Goal: Transaction & Acquisition: Purchase product/service

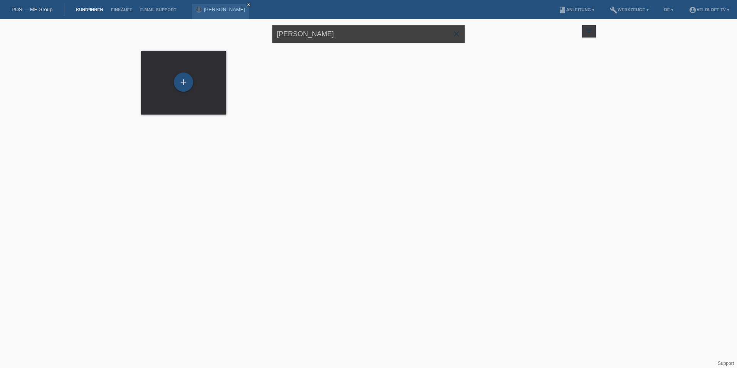
drag, startPoint x: 344, startPoint y: 36, endPoint x: 277, endPoint y: 36, distance: 66.7
click at [277, 36] on input "sandra germano" at bounding box center [368, 34] width 193 height 18
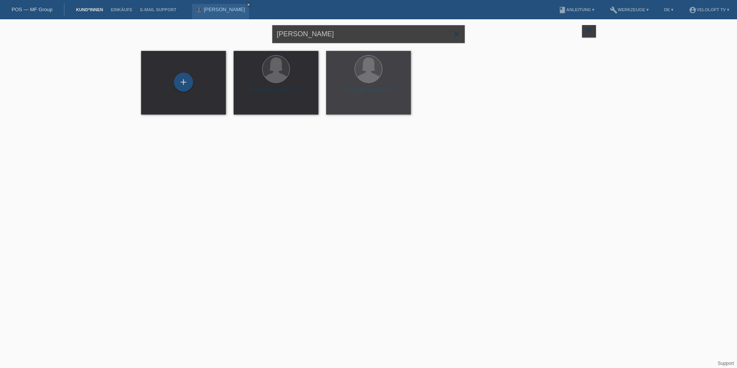
paste input "[PERSON_NAME]"
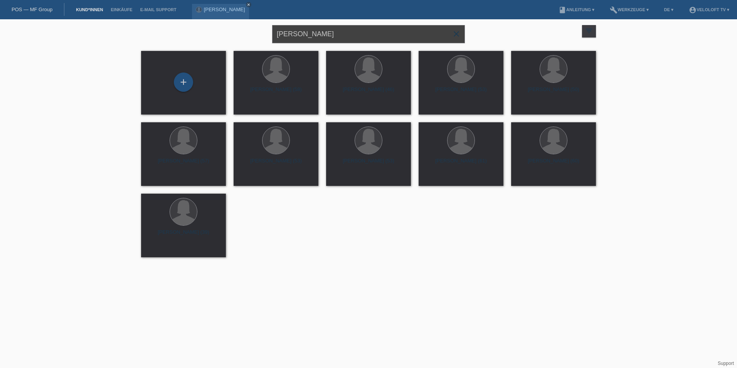
type input "[PERSON_NAME]"
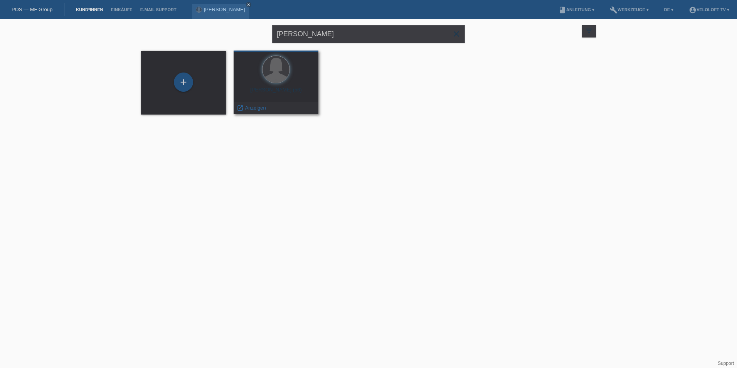
click at [277, 93] on div "Rosaria Kläger (56)" at bounding box center [276, 93] width 72 height 12
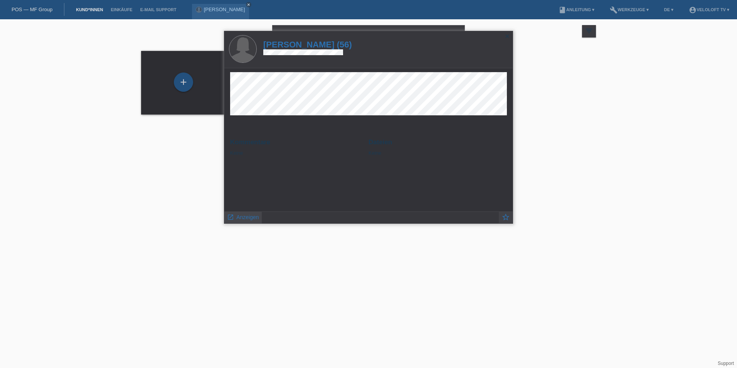
click at [248, 215] on span "Anzeigen" at bounding box center [247, 217] width 22 height 6
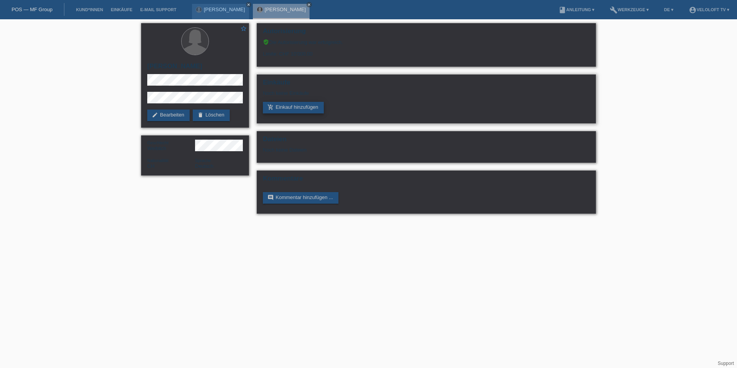
click at [301, 102] on link "add_shopping_cart Einkauf hinzufügen" at bounding box center [293, 108] width 61 height 12
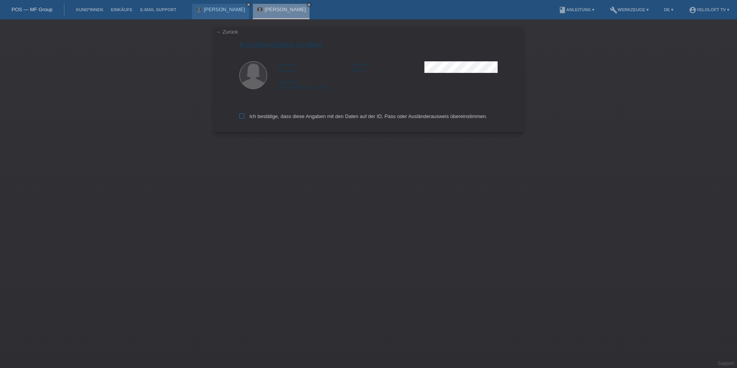
click at [241, 118] on icon at bounding box center [241, 115] width 5 height 5
click at [241, 118] on input "Ich bestätige, dass diese Angaben mit den Daten auf der ID, Pass oder Ausländer…" at bounding box center [241, 115] width 5 height 5
checkbox input "true"
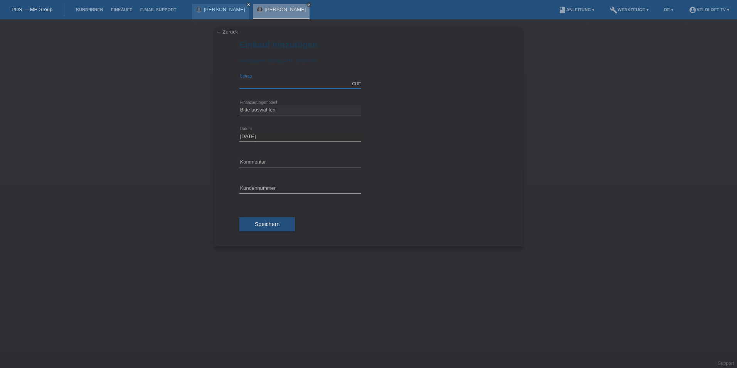
click at [259, 87] on input "text" at bounding box center [299, 84] width 121 height 10
type input "1990.00"
click at [273, 110] on select "Bitte auswählen Fixe Raten Kauf auf Rechnung mit Teilzahlungsoption" at bounding box center [299, 109] width 121 height 9
select select "77"
click at [239, 105] on select "Bitte auswählen Fixe Raten Kauf auf Rechnung mit Teilzahlungsoption" at bounding box center [299, 109] width 121 height 9
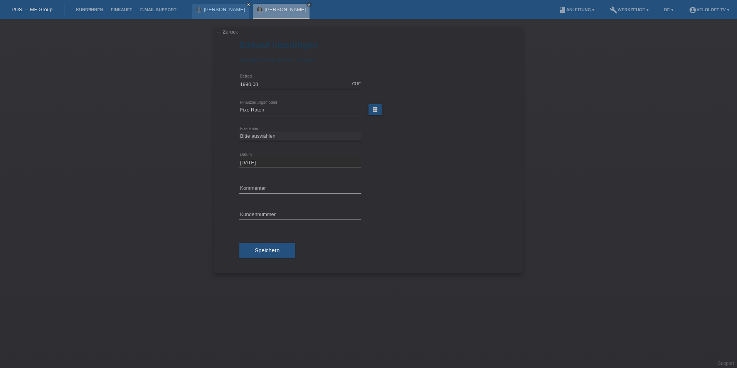
click at [273, 130] on div "Bitte auswählen 4 Raten 5 Raten 6 Raten 7 Raten 8 Raten 9 Raten 10 Raten 11 Rat…" at bounding box center [299, 136] width 121 height 26
click at [273, 134] on select "Bitte auswählen 4 Raten 5 Raten 6 Raten 7 Raten 8 Raten 9 Raten 10 Raten 11 Rat…" at bounding box center [299, 135] width 121 height 9
select select "202"
click at [239, 131] on select "Bitte auswählen 4 Raten 5 Raten 6 Raten 7 Raten 8 Raten 9 Raten 10 Raten 11 Rat…" at bounding box center [299, 135] width 121 height 9
click at [258, 190] on input "text" at bounding box center [299, 188] width 121 height 10
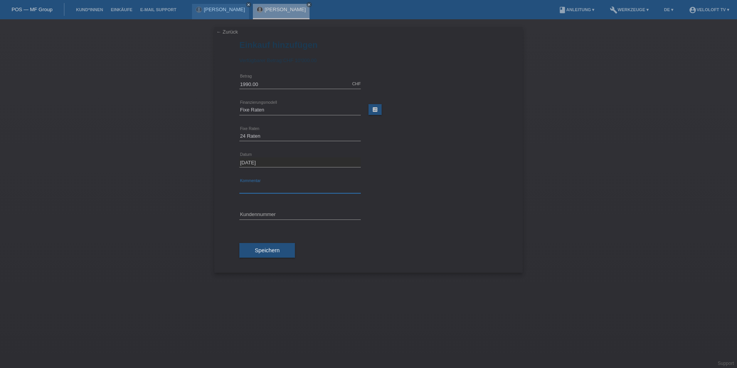
type input "Veloloft TV"
click at [250, 215] on input "text" at bounding box center [299, 215] width 121 height 10
paste input "C164638"
type input "C164638"
click at [269, 253] on span "Speichern" at bounding box center [267, 250] width 25 height 6
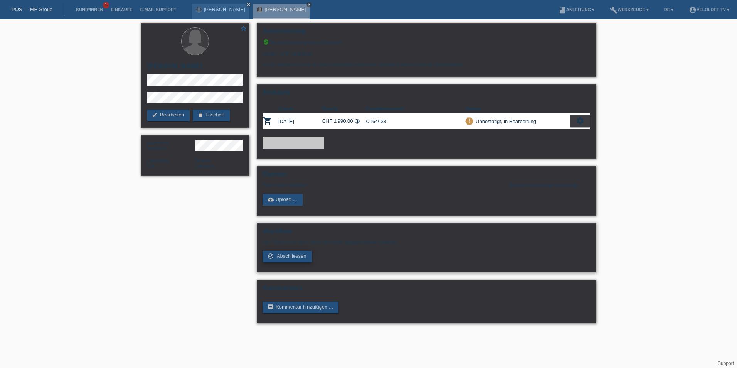
click at [276, 251] on link "check_circle_outline Abschliessen" at bounding box center [287, 256] width 49 height 12
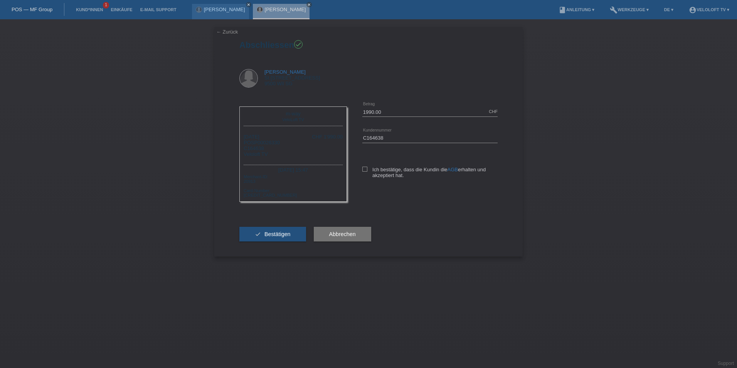
click at [360, 171] on div "1990.00 CHF error Betrag C164638 error AGB" at bounding box center [422, 146] width 151 height 94
click at [361, 169] on div "1990.00 CHF error Betrag C164638 error AGB" at bounding box center [422, 146] width 151 height 94
click at [364, 168] on icon at bounding box center [364, 168] width 5 height 5
click at [364, 168] on input "Ich bestätige, dass die Kundin die AGB erhalten und akzeptiert hat." at bounding box center [364, 168] width 5 height 5
checkbox input "true"
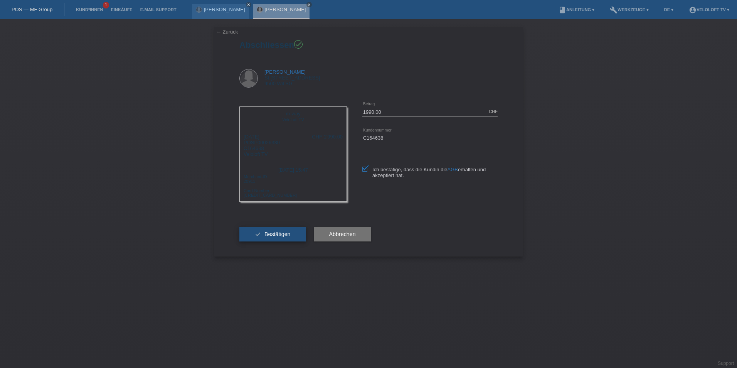
click at [285, 232] on span "Bestätigen" at bounding box center [277, 234] width 26 height 6
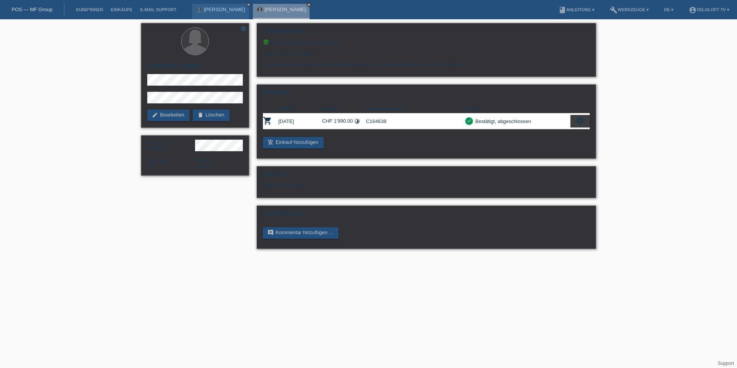
click at [79, 14] on li "Kund*innen" at bounding box center [89, 10] width 35 height 20
click at [48, 9] on link "POS — MF Group" at bounding box center [32, 10] width 41 height 6
click at [250, 4] on icon "close" at bounding box center [249, 5] width 4 height 4
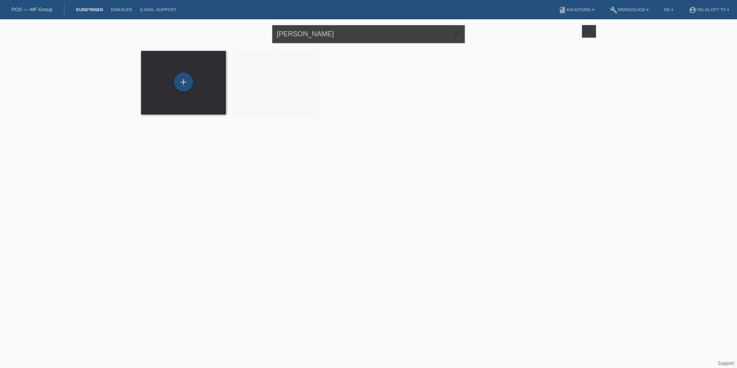
drag, startPoint x: 332, startPoint y: 35, endPoint x: 213, endPoint y: 35, distance: 118.7
click at [213, 35] on div "Rosaria Kläger close filter_list view_module Alle Kund*innen anzeigen star Mark…" at bounding box center [368, 33] width 462 height 28
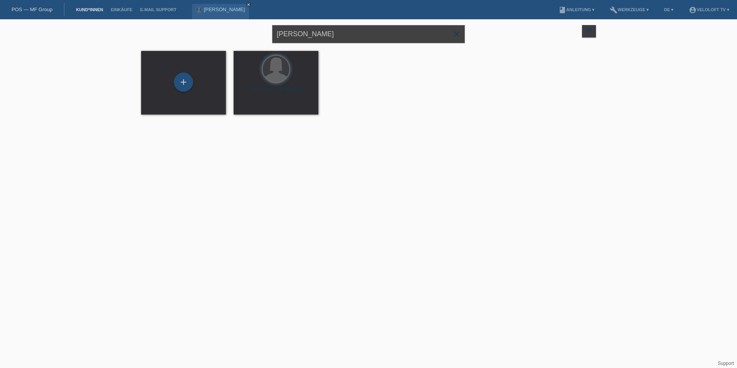
paste input "Stephan Rottenstein"
click at [319, 32] on input "Stephan Rottensteiner" at bounding box center [368, 34] width 193 height 18
click at [367, 34] on input "[PERSON_NAME]" at bounding box center [368, 34] width 193 height 18
type input "[PERSON_NAME]"
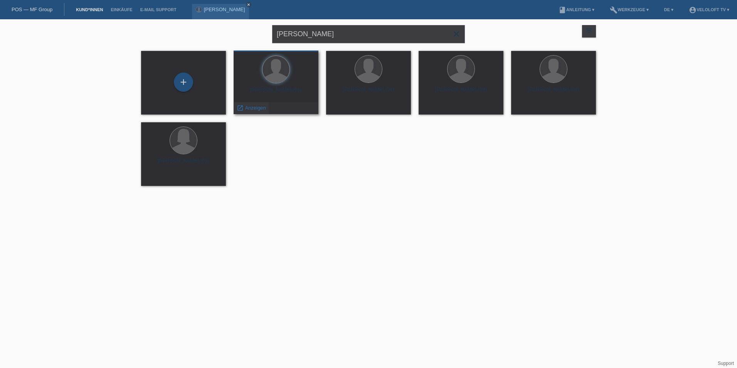
click at [264, 105] on span "Anzeigen" at bounding box center [255, 108] width 21 height 6
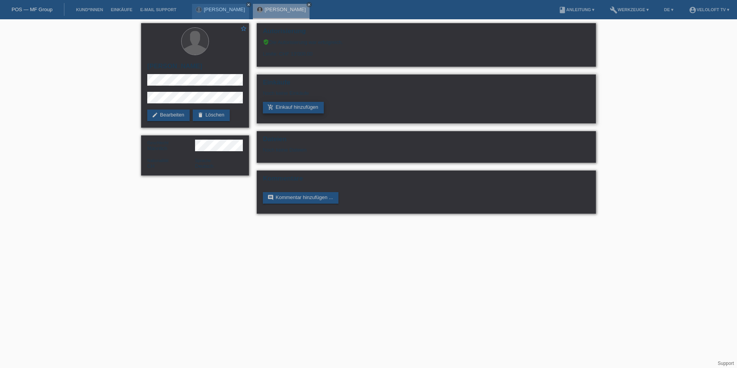
click at [300, 111] on link "add_shopping_cart Einkauf hinzufügen" at bounding box center [293, 108] width 61 height 12
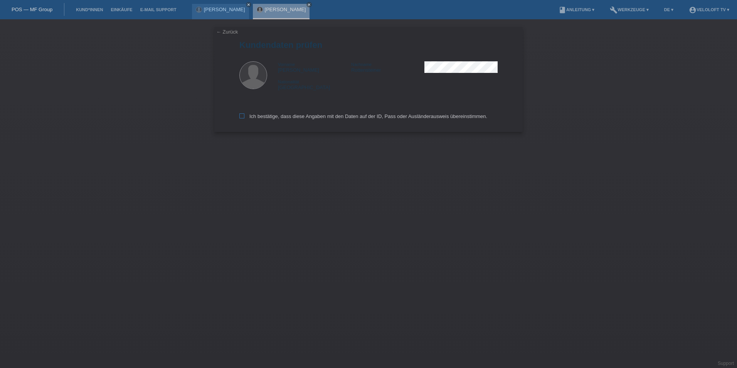
click at [244, 116] on label "Ich bestätige, dass diese Angaben mit den Daten auf der ID, Pass oder Ausländer…" at bounding box center [363, 116] width 248 height 6
click at [244, 116] on input "Ich bestätige, dass diese Angaben mit den Daten auf der ID, Pass oder Ausländer…" at bounding box center [241, 115] width 5 height 5
checkbox input "true"
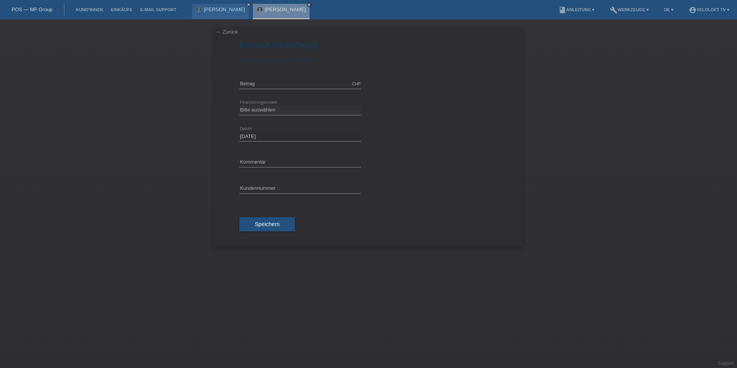
click at [272, 78] on div "CHF error Betrag" at bounding box center [299, 84] width 121 height 26
click at [272, 81] on input "text" at bounding box center [299, 84] width 121 height 10
type input "2990.00"
click at [263, 107] on select "Bitte auswählen Fixe Raten Kauf auf Rechnung mit Teilzahlungsoption" at bounding box center [299, 109] width 121 height 9
select select "77"
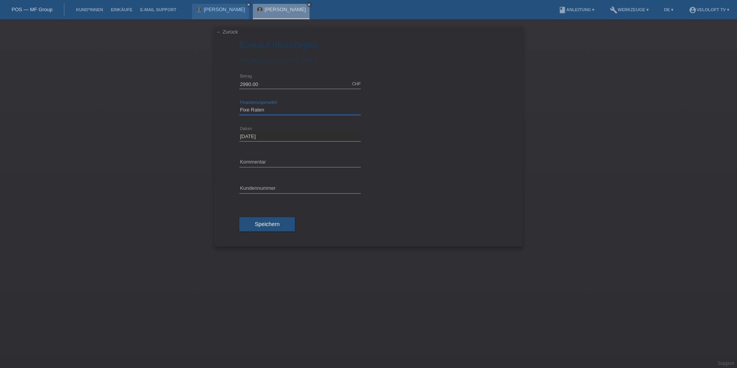
click at [239, 105] on select "Bitte auswählen Fixe Raten Kauf auf Rechnung mit Teilzahlungsoption" at bounding box center [299, 109] width 121 height 9
click at [264, 133] on select "Bitte auswählen 4 Raten 5 Raten 6 Raten 7 Raten 8 Raten 9 Raten 10 Raten 11 Rat…" at bounding box center [299, 135] width 121 height 9
select select "202"
click at [239, 131] on select "Bitte auswählen 4 Raten 5 Raten 6 Raten 7 Raten 8 Raten 9 Raten 10 Raten 11 Rat…" at bounding box center [299, 135] width 121 height 9
click at [271, 183] on div "error Kommentar" at bounding box center [299, 188] width 121 height 26
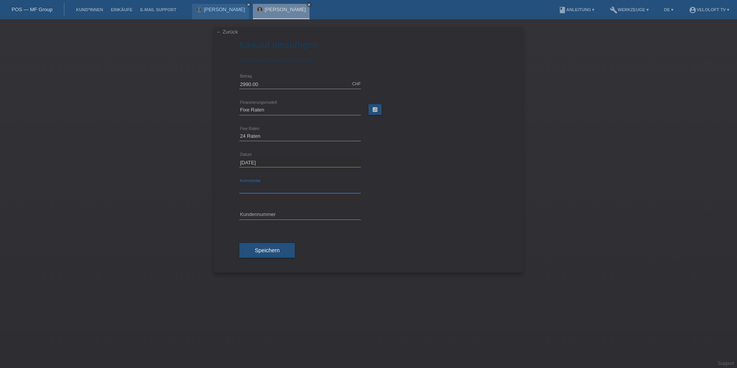
click at [271, 186] on input "text" at bounding box center [299, 188] width 121 height 10
type input "Veloloft TV"
click at [296, 213] on input "text" at bounding box center [299, 215] width 121 height 10
paste input "C164639"
type input "C164639"
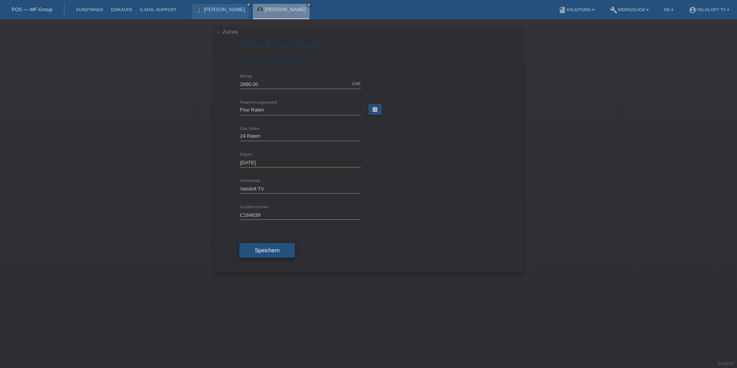
click at [288, 246] on button "Speichern" at bounding box center [266, 250] width 55 height 15
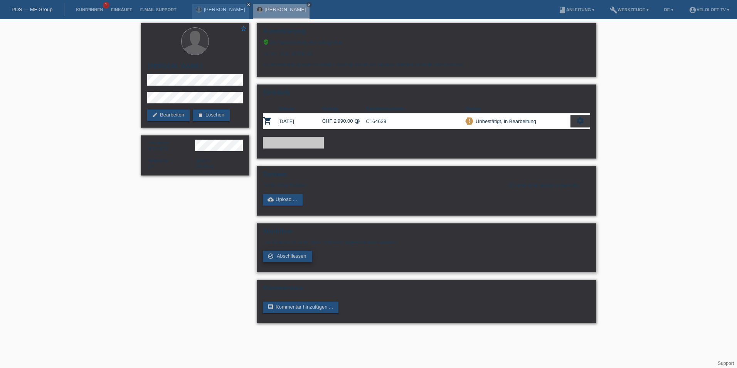
click at [283, 261] on link "check_circle_outline Abschliessen" at bounding box center [287, 256] width 49 height 12
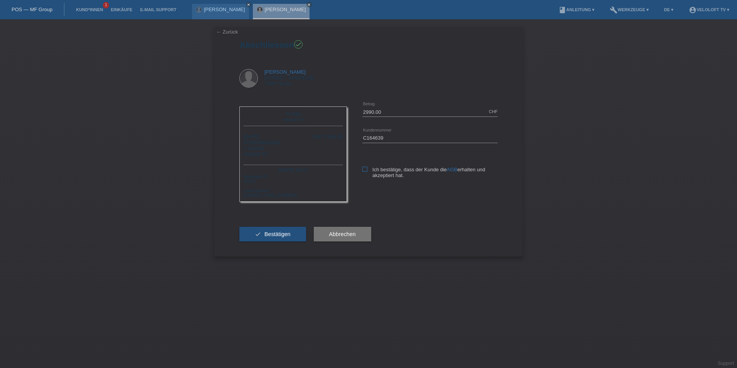
click at [370, 168] on label "Ich bestätige, dass der Kunde die AGB erhalten und akzeptiert hat." at bounding box center [429, 172] width 135 height 12
click at [367, 168] on input "Ich bestätige, dass der Kunde die AGB erhalten und akzeptiert hat." at bounding box center [364, 168] width 5 height 5
checkbox input "true"
click at [294, 231] on button "check Bestätigen" at bounding box center [272, 234] width 67 height 15
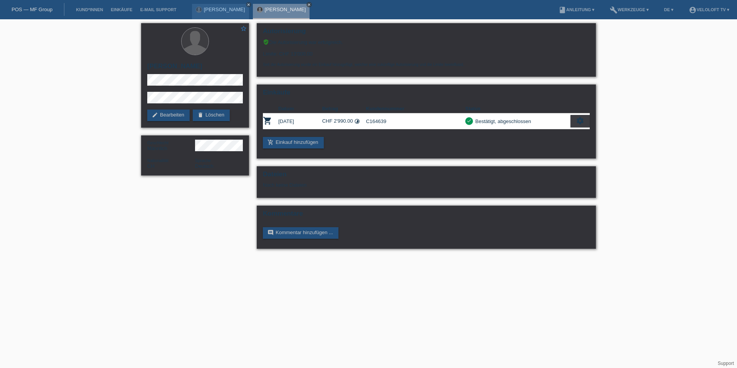
click at [312, 4] on link "close" at bounding box center [308, 4] width 5 height 5
click at [247, 4] on icon "close" at bounding box center [249, 5] width 4 height 4
click at [94, 8] on link "Kund*innen" at bounding box center [89, 9] width 35 height 5
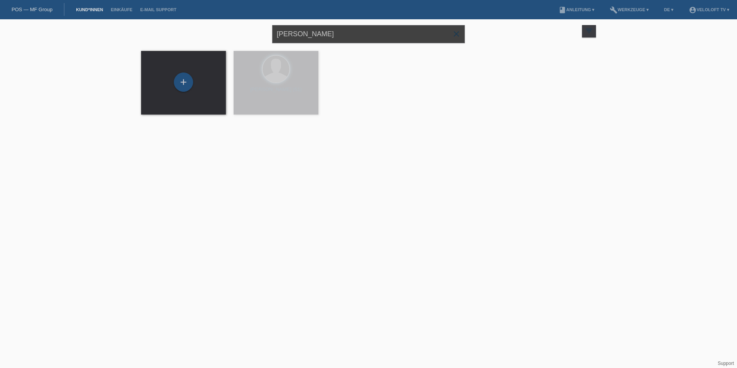
drag, startPoint x: 385, startPoint y: 38, endPoint x: 220, endPoint y: 40, distance: 164.5
click at [220, 40] on div "Stephan Rottensteiner close filter_list view_module Alle Kund*innen anzeigen st…" at bounding box center [368, 33] width 462 height 28
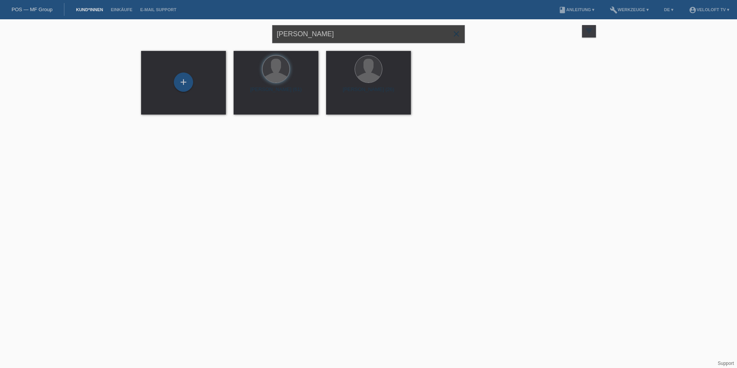
paste input "Roland Weiss"
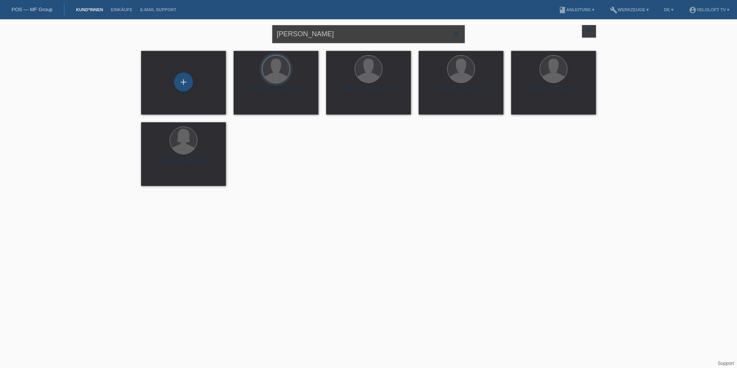
click at [300, 35] on input "Roland Weiss" at bounding box center [368, 34] width 193 height 18
click at [303, 34] on input "Roland Weiss" at bounding box center [368, 34] width 193 height 18
type input "[PERSON_NAME]"
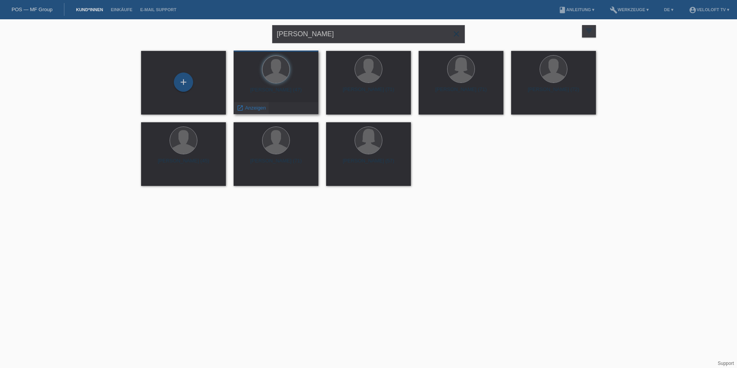
click at [257, 105] on span "Anzeigen" at bounding box center [255, 108] width 21 height 6
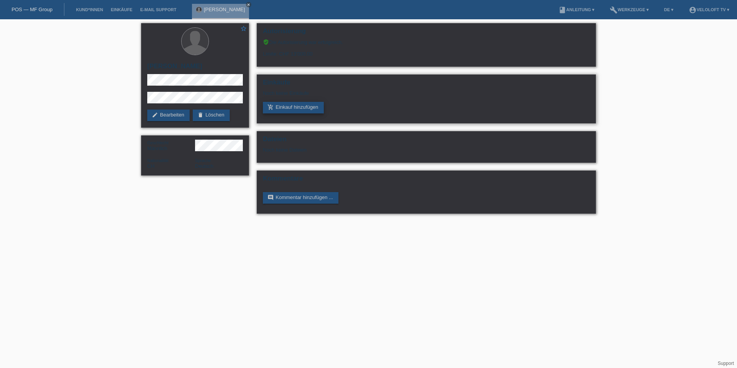
click at [275, 110] on link "add_shopping_cart Einkauf hinzufügen" at bounding box center [293, 108] width 61 height 12
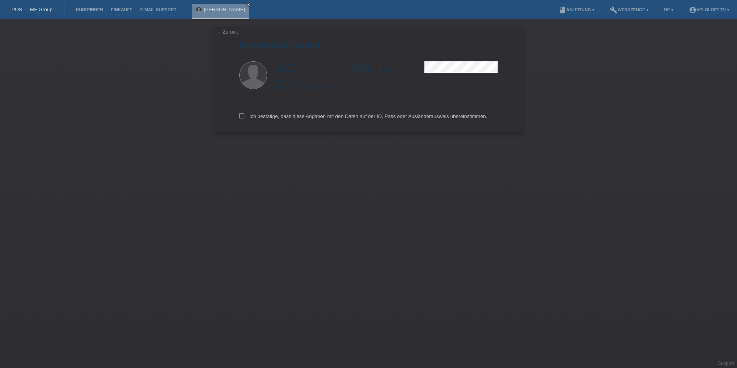
click at [244, 112] on div "Ich bestätige, dass diese Angaben mit den Daten auf der ID, Pass oder Ausländer…" at bounding box center [368, 115] width 258 height 34
click at [243, 114] on icon at bounding box center [241, 115] width 5 height 5
click at [243, 114] on input "Ich bestätige, dass diese Angaben mit den Daten auf der ID, Pass oder Ausländer…" at bounding box center [241, 115] width 5 height 5
checkbox input "true"
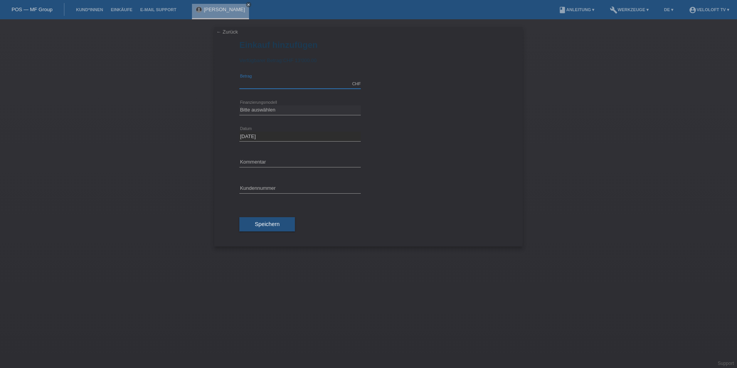
click at [269, 87] on input "text" at bounding box center [299, 84] width 121 height 10
type input "2990.00"
click at [270, 111] on select "Bitte auswählen Fixe Raten Kauf auf Rechnung mit Teilzahlungsoption" at bounding box center [299, 109] width 121 height 9
select select "77"
click at [239, 105] on select "Bitte auswählen Fixe Raten Kauf auf Rechnung mit Teilzahlungsoption" at bounding box center [299, 109] width 121 height 9
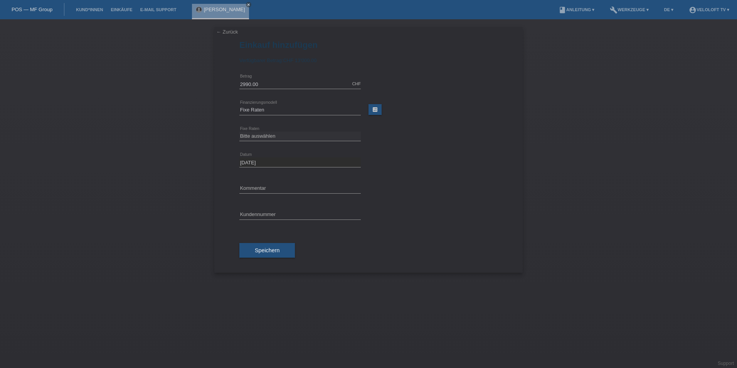
click at [260, 142] on div "Bitte auswählen 4 Raten 5 Raten 6 Raten 7 Raten 8 Raten 9 Raten 10 Raten 11 Rat…" at bounding box center [299, 136] width 121 height 26
click at [264, 134] on select "Bitte auswählen 4 Raten 5 Raten 6 Raten 7 Raten 8 Raten 9 Raten 10 Raten 11 Rat…" at bounding box center [299, 135] width 121 height 9
select select "202"
click at [239, 131] on select "Bitte auswählen 4 Raten 5 Raten 6 Raten 7 Raten 8 Raten 9 Raten 10 Raten 11 Rat…" at bounding box center [299, 135] width 121 height 9
click at [262, 191] on input "text" at bounding box center [299, 188] width 121 height 10
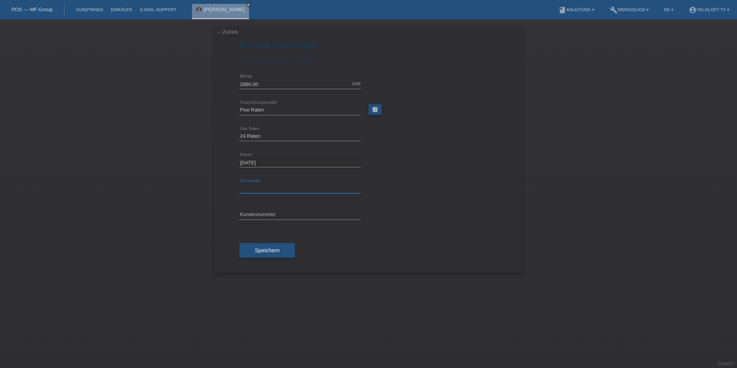
type input "Veloloft TV"
click at [257, 210] on input "text" at bounding box center [299, 215] width 121 height 10
paste input "C164640"
type input "C164640"
click at [270, 250] on span "Speichern" at bounding box center [267, 250] width 25 height 6
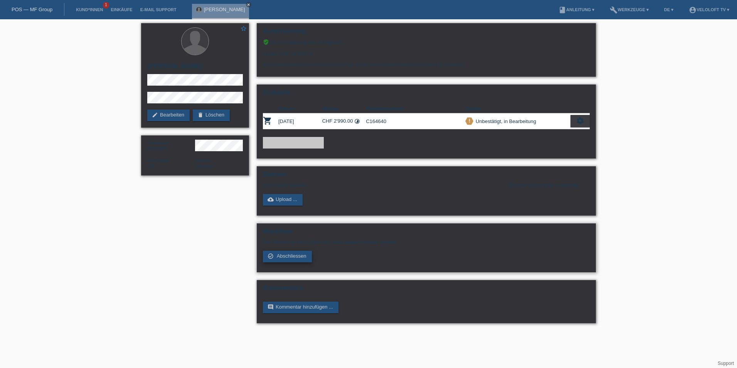
click at [293, 258] on span "Abschliessen" at bounding box center [292, 256] width 30 height 6
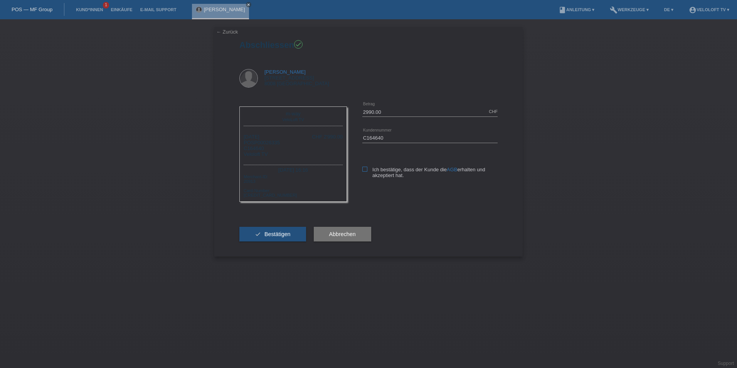
click at [366, 170] on icon at bounding box center [364, 168] width 5 height 5
click at [366, 170] on input "Ich bestätige, dass der Kunde die AGB erhalten und akzeptiert hat." at bounding box center [364, 168] width 5 height 5
checkbox input "true"
click at [270, 237] on button "check Bestätigen" at bounding box center [272, 234] width 67 height 15
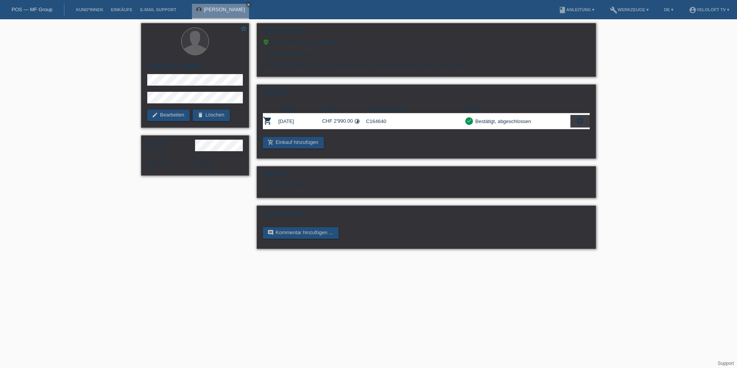
click at [247, 5] on icon "close" at bounding box center [249, 5] width 4 height 4
click at [97, 8] on link "Kund*innen" at bounding box center [89, 9] width 35 height 5
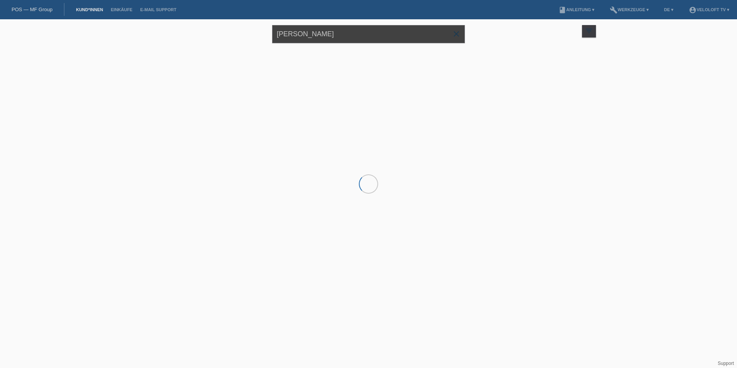
drag, startPoint x: 333, startPoint y: 36, endPoint x: 249, endPoint y: 37, distance: 83.6
click at [249, 37] on div "[PERSON_NAME] close filter_list view_module Alle Kund*innen anzeigen star Marki…" at bounding box center [368, 33] width 462 height 28
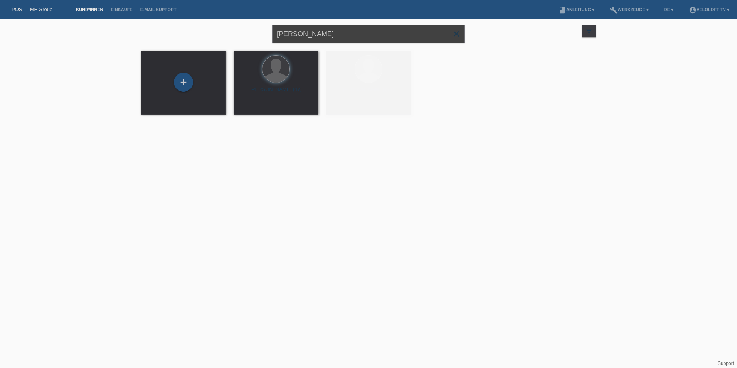
paste input "[PERSON_NAME]"
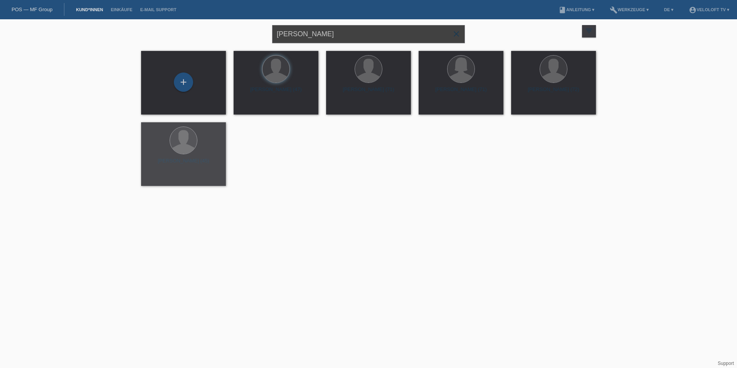
click at [299, 32] on input "[PERSON_NAME]" at bounding box center [368, 34] width 193 height 18
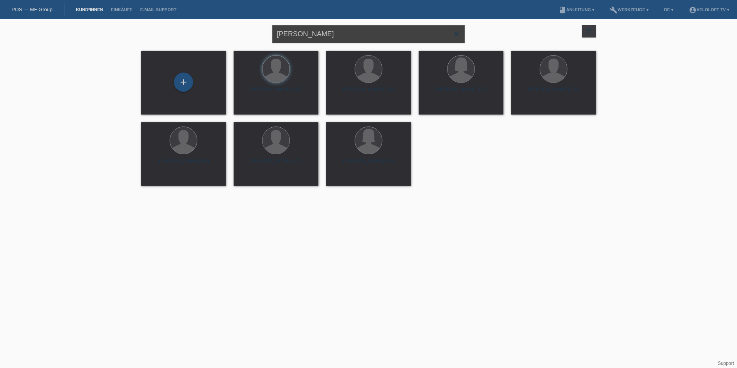
click at [302, 32] on input "Daniel Schmid" at bounding box center [368, 34] width 193 height 18
type input "[PERSON_NAME]"
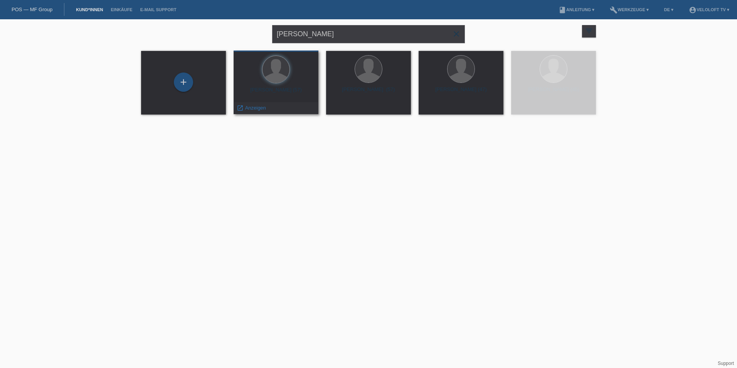
click at [282, 96] on div "Daniel Schmid (57)" at bounding box center [276, 93] width 72 height 12
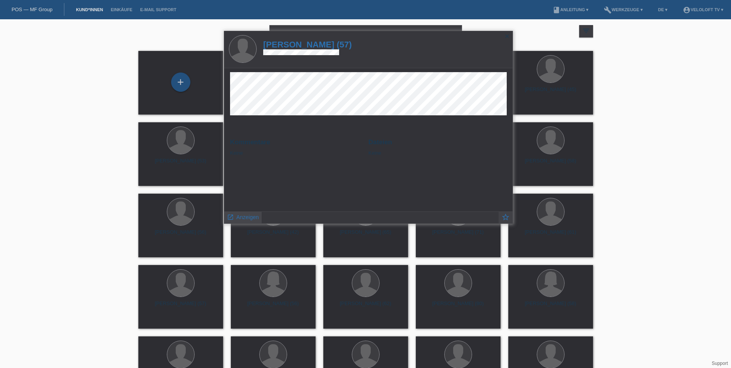
click at [249, 217] on span "Anzeigen" at bounding box center [247, 217] width 22 height 6
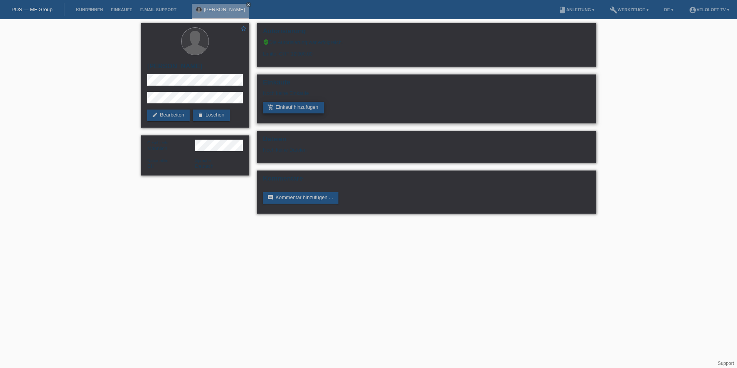
click at [278, 109] on link "add_shopping_cart Einkauf hinzufügen" at bounding box center [293, 108] width 61 height 12
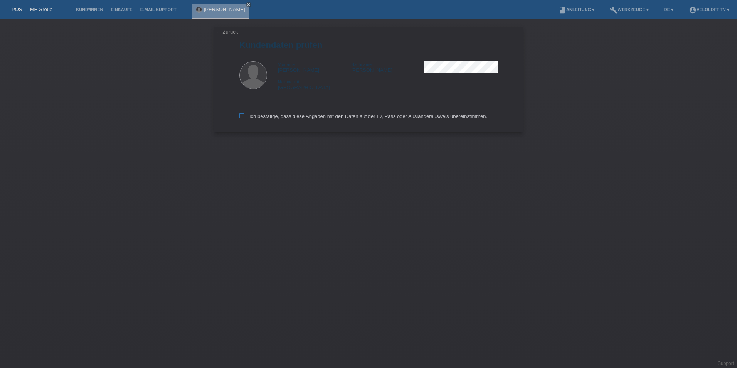
click at [254, 117] on label "Ich bestätige, dass diese Angaben mit den Daten auf der ID, Pass oder Ausländer…" at bounding box center [363, 116] width 248 height 6
click at [244, 117] on input "Ich bestätige, dass diese Angaben mit den Daten auf der ID, Pass oder Ausländer…" at bounding box center [241, 115] width 5 height 5
checkbox input "true"
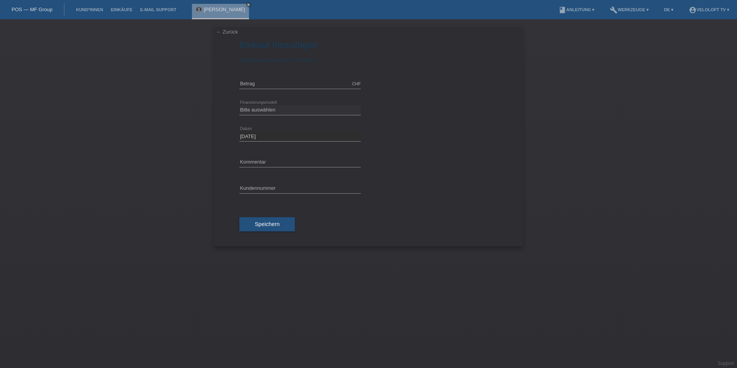
click at [272, 81] on input "text" at bounding box center [299, 84] width 121 height 10
type input "2990.00"
click at [255, 109] on select "Bitte auswählen Fixe Raten Kauf auf Rechnung mit Teilzahlungsoption" at bounding box center [299, 109] width 121 height 9
select select "77"
click at [239, 105] on select "Bitte auswählen Fixe Raten Kauf auf Rechnung mit Teilzahlungsoption" at bounding box center [299, 109] width 121 height 9
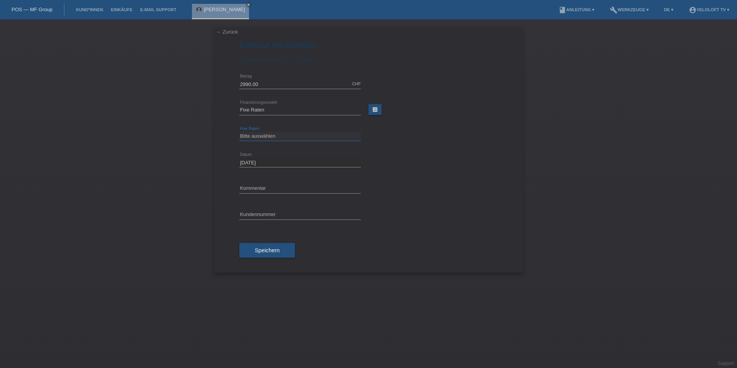
click at [269, 138] on select "Bitte auswählen 4 Raten 5 Raten 6 Raten 7 Raten 8 Raten 9 Raten 10 Raten 11 Rat…" at bounding box center [299, 135] width 121 height 9
select select "202"
click at [239, 131] on select "Bitte auswählen 4 Raten 5 Raten 6 Raten 7 Raten 8 Raten 9 Raten 10 Raten 11 Rat…" at bounding box center [299, 135] width 121 height 9
click at [263, 192] on input "text" at bounding box center [299, 188] width 121 height 10
type input "Veloloft TV"
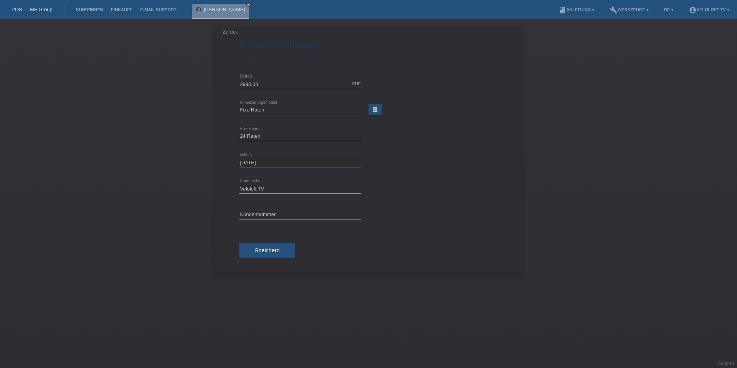
click at [278, 219] on icon at bounding box center [299, 219] width 121 height 0
click at [276, 218] on input "text" at bounding box center [299, 215] width 121 height 10
paste input "C164642"
type input "C164642"
click at [269, 245] on button "Speichern" at bounding box center [266, 250] width 55 height 15
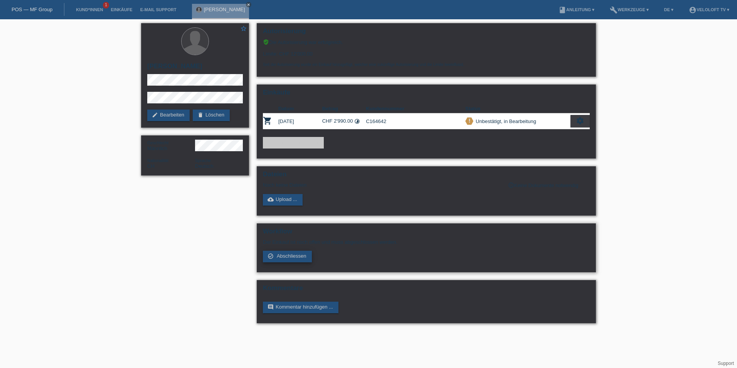
click at [289, 259] on link "check_circle_outline Abschliessen" at bounding box center [287, 256] width 49 height 12
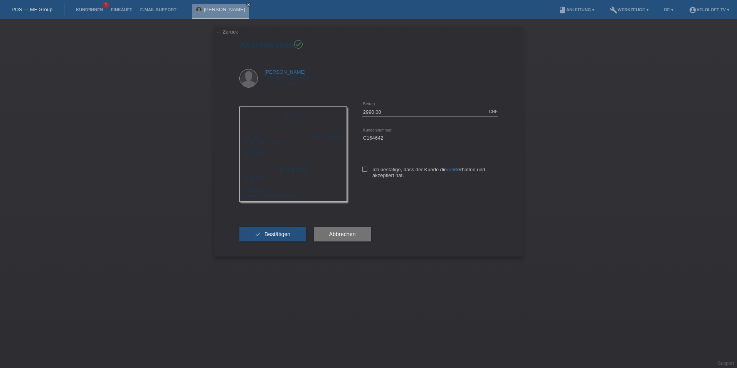
click at [361, 166] on div "2990.00 CHF error [GEOGRAPHIC_DATA] C164642 error AGB" at bounding box center [422, 146] width 151 height 94
click at [363, 169] on icon at bounding box center [364, 168] width 5 height 5
click at [363, 169] on input "Ich bestätige, dass der Kunde die AGB erhalten und akzeptiert hat." at bounding box center [364, 168] width 5 height 5
checkbox input "true"
click at [271, 240] on div "check Bestätigen" at bounding box center [272, 234] width 67 height 45
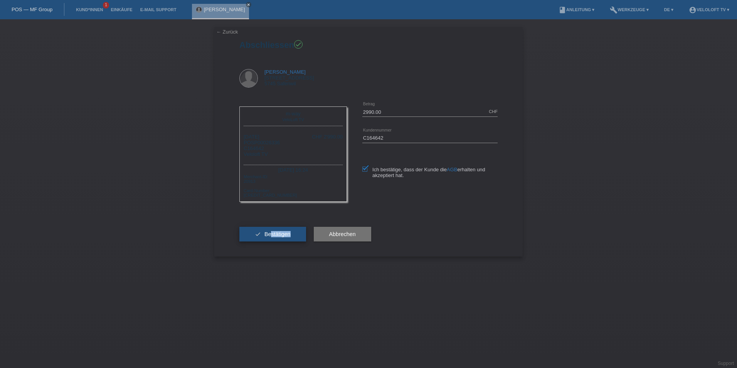
click at [271, 239] on button "check Bestätigen" at bounding box center [272, 234] width 67 height 15
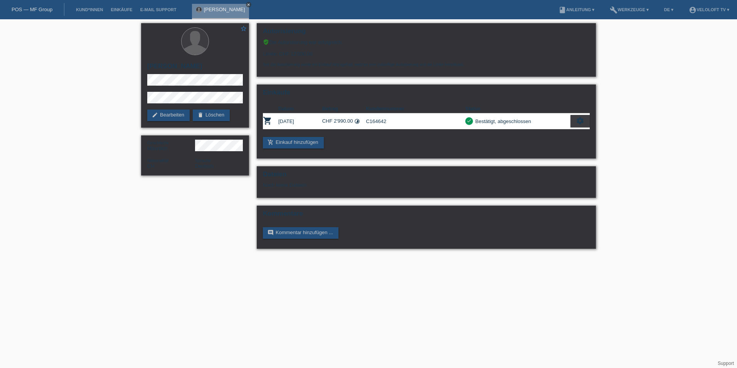
click at [247, 4] on icon "close" at bounding box center [249, 5] width 4 height 4
click at [91, 7] on li "Kund*innen" at bounding box center [89, 10] width 35 height 20
click at [92, 10] on link "Kund*innen" at bounding box center [89, 9] width 35 height 5
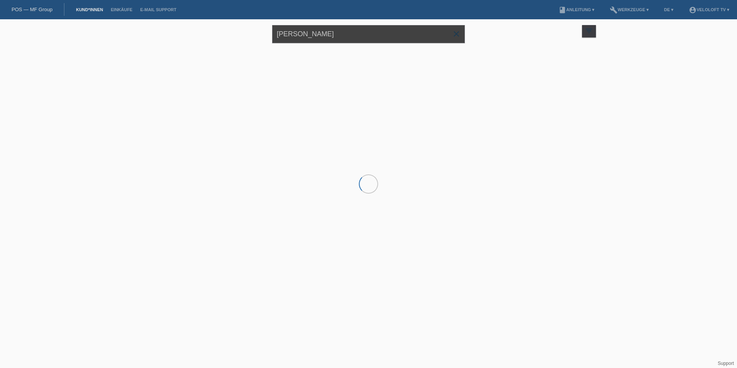
click at [311, 32] on input "[PERSON_NAME]" at bounding box center [368, 34] width 193 height 18
paste input "[PERSON_NAME]"
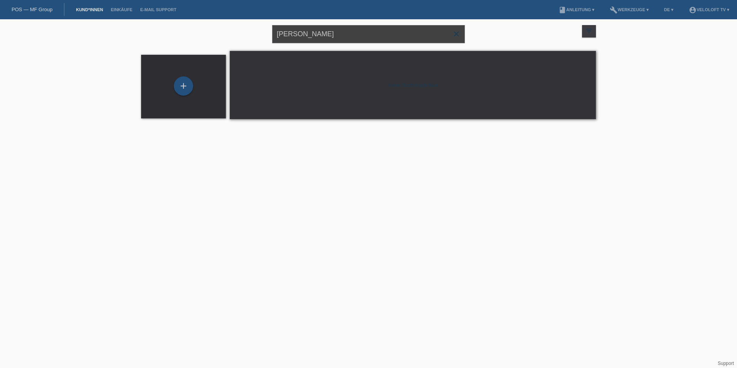
click at [284, 39] on input "[PERSON_NAME]" at bounding box center [368, 34] width 193 height 18
click at [336, 37] on input "[PERSON_NAME]" at bounding box center [368, 34] width 193 height 18
click at [377, 79] on div "Keine Suchergebnisse" at bounding box center [413, 85] width 366 height 68
click at [400, 84] on div "Keine Suchergebnisse" at bounding box center [413, 85] width 366 height 68
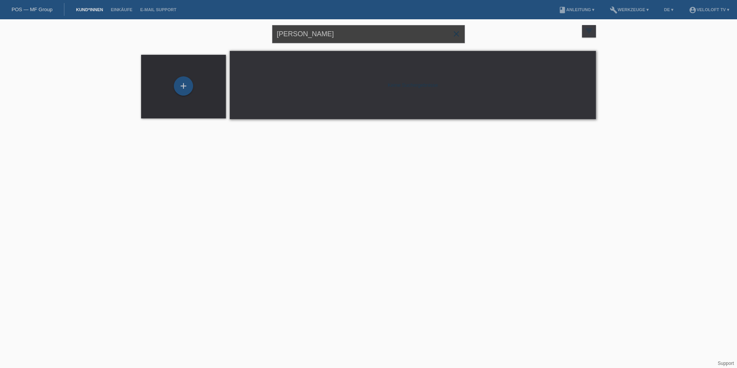
click at [314, 32] on input "Carmen Wanner" at bounding box center [368, 34] width 193 height 18
type input "[PERSON_NAME]"
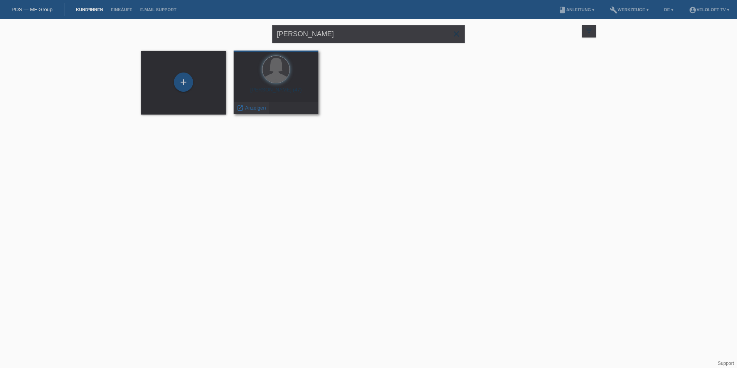
click at [262, 109] on span "Anzeigen" at bounding box center [255, 108] width 21 height 6
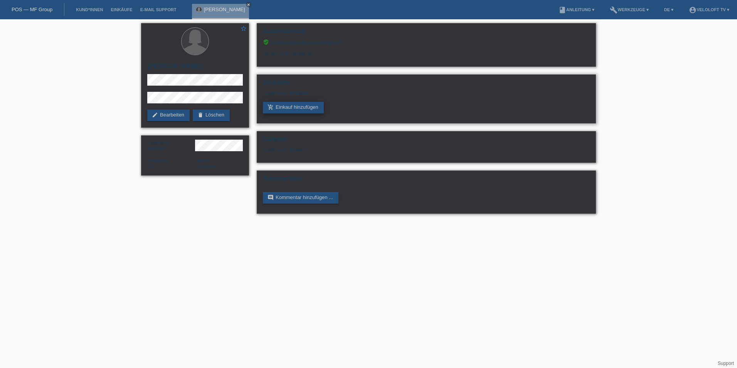
click at [295, 110] on link "add_shopping_cart Einkauf hinzufügen" at bounding box center [293, 108] width 61 height 12
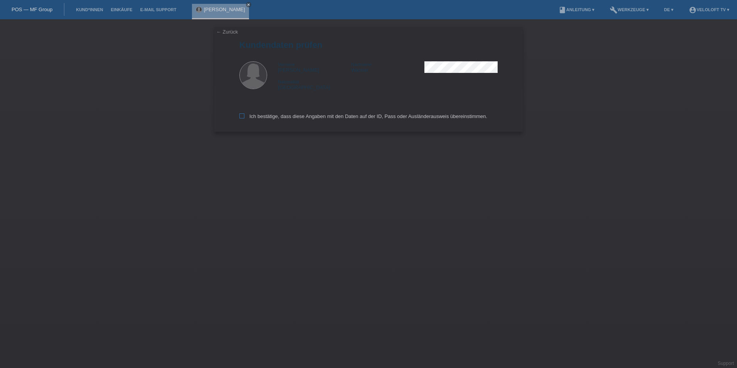
click at [242, 118] on icon at bounding box center [241, 115] width 5 height 5
click at [242, 118] on input "Ich bestätige, dass diese Angaben mit den Daten auf der ID, Pass oder Ausländer…" at bounding box center [241, 115] width 5 height 5
checkbox input "true"
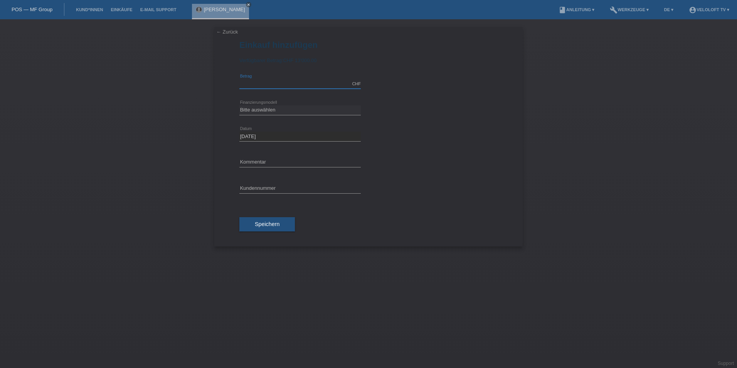
click at [253, 85] on input "text" at bounding box center [299, 84] width 121 height 10
type input "1990.00"
click at [277, 109] on select "Bitte auswählen Fixe Raten Kauf auf Rechnung mit Teilzahlungsoption" at bounding box center [299, 109] width 121 height 9
select select "77"
click at [239, 105] on select "Bitte auswählen Fixe Raten Kauf auf Rechnung mit Teilzahlungsoption" at bounding box center [299, 109] width 121 height 9
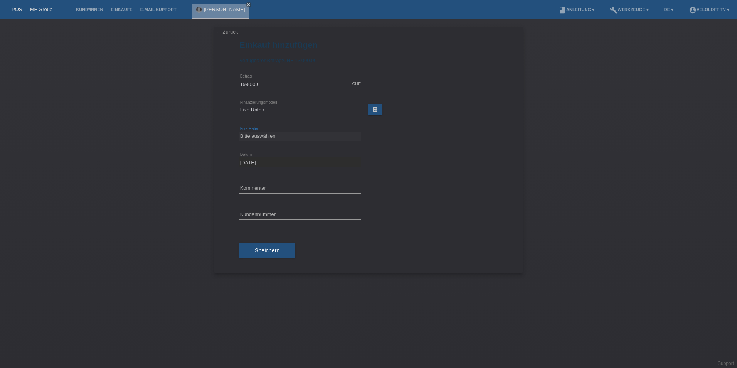
click at [277, 134] on select "Bitte auswählen 4 Raten 5 Raten 6 Raten 7 Raten 8 Raten 9 Raten 10 Raten 11 Rat…" at bounding box center [299, 135] width 121 height 9
select select "202"
click at [239, 131] on select "Bitte auswählen 4 Raten 5 Raten 6 Raten 7 Raten 8 Raten 9 Raten 10 Raten 11 Rat…" at bounding box center [299, 135] width 121 height 9
click at [266, 185] on input "text" at bounding box center [299, 188] width 121 height 10
type input "Veloloft TV"
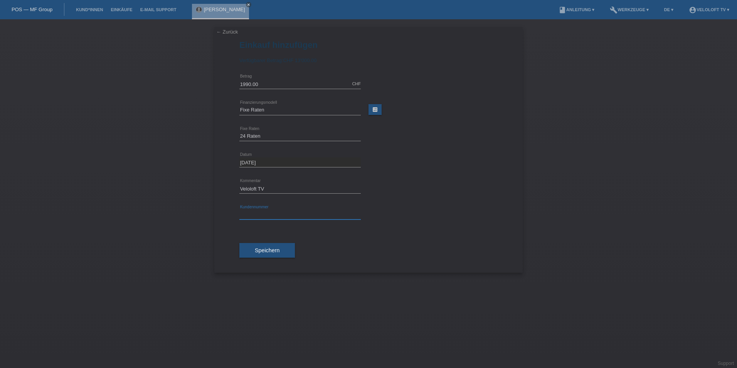
click at [261, 217] on input "text" at bounding box center [299, 215] width 121 height 10
paste input "C164643"
type input "C164643"
click at [264, 240] on div "Speichern" at bounding box center [368, 250] width 258 height 45
click at [265, 248] on span "Speichern" at bounding box center [267, 250] width 25 height 6
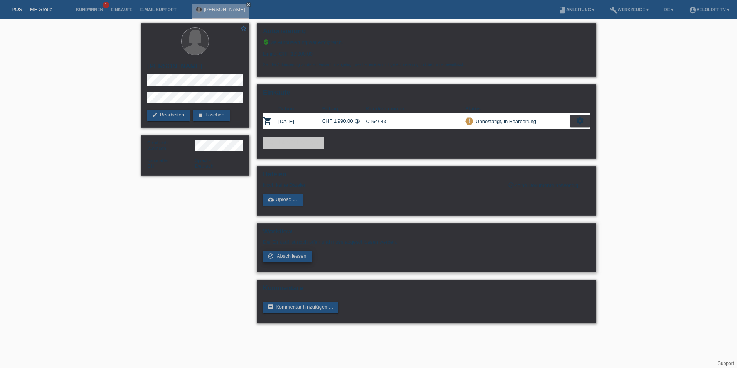
click at [289, 255] on span "Abschliessen" at bounding box center [292, 256] width 30 height 6
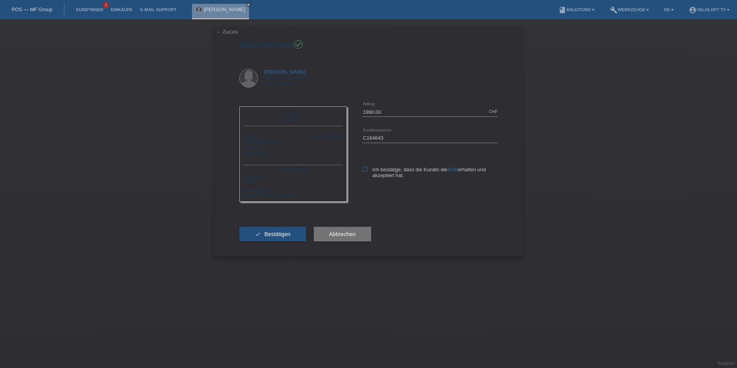
click at [363, 170] on icon at bounding box center [364, 168] width 5 height 5
click at [363, 170] on input "Ich bestätige, dass die Kundin die AGB erhalten und akzeptiert hat." at bounding box center [364, 168] width 5 height 5
checkbox input "true"
click at [277, 236] on span "Bestätigen" at bounding box center [277, 234] width 26 height 6
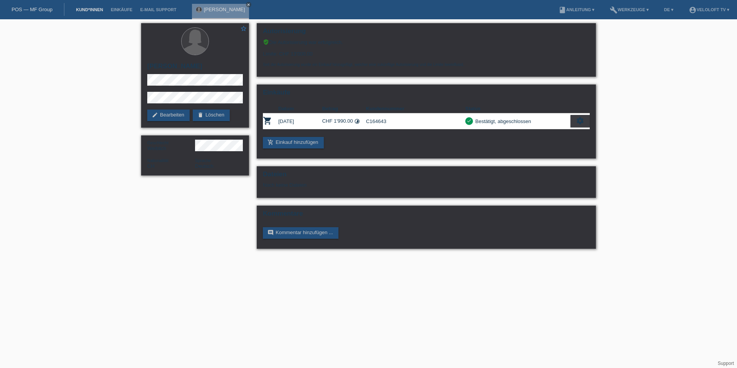
click at [94, 11] on link "Kund*innen" at bounding box center [89, 9] width 35 height 5
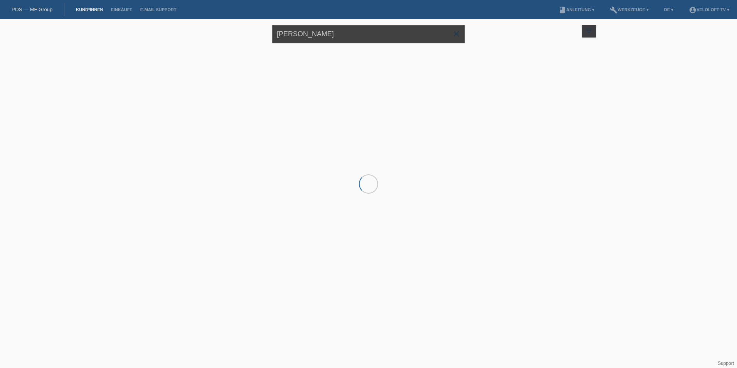
click at [313, 38] on input "Carmen" at bounding box center [368, 34] width 193 height 18
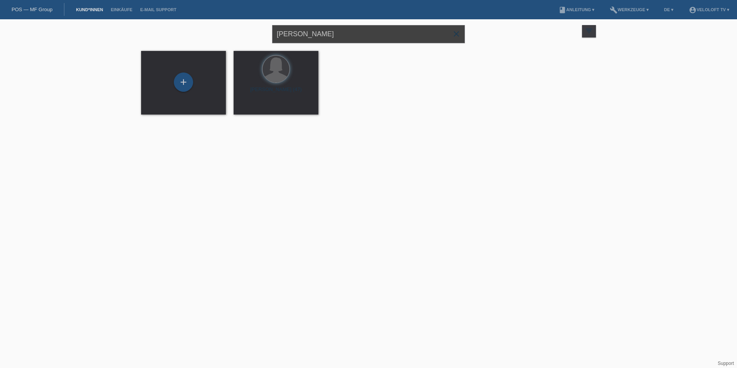
click at [297, 31] on input "Carmen" at bounding box center [368, 34] width 193 height 18
paste input "Stephan Rottensteiner"
click at [319, 32] on input "Stephan Rottensteiner" at bounding box center [368, 34] width 193 height 18
type input "[PERSON_NAME]"
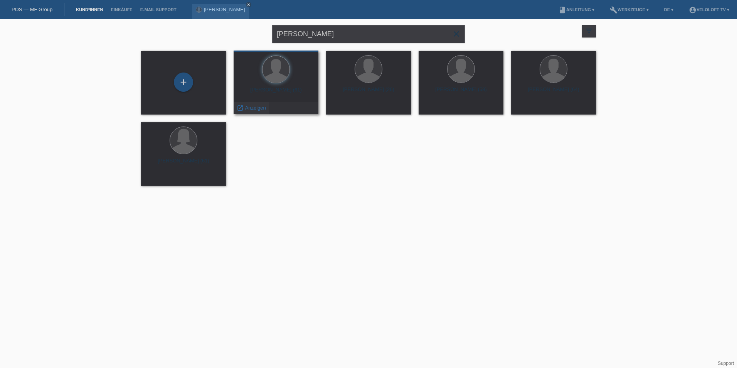
click at [256, 109] on span "Anzeigen" at bounding box center [255, 108] width 21 height 6
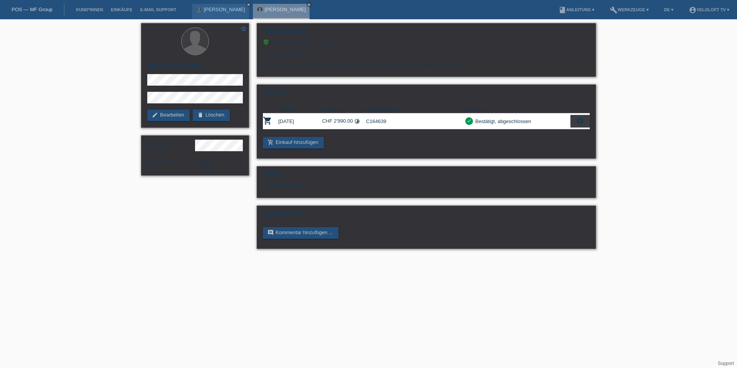
click at [89, 5] on li "Kund*innen" at bounding box center [89, 10] width 35 height 20
click at [89, 8] on link "Kund*innen" at bounding box center [89, 9] width 35 height 5
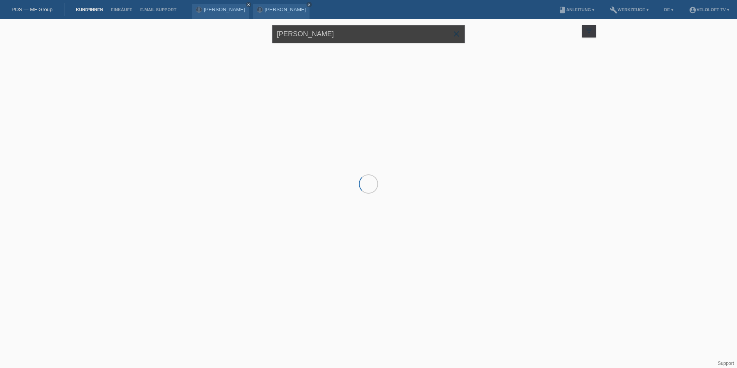
click at [306, 34] on input "[PERSON_NAME]" at bounding box center [368, 34] width 193 height 18
paste input "[PERSON_NAME]"
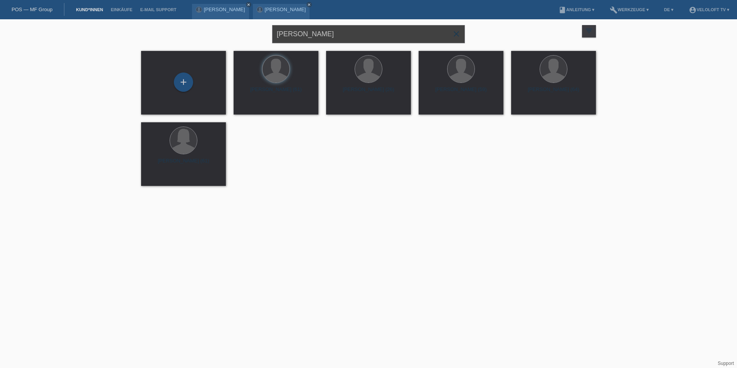
click at [304, 32] on input "[PERSON_NAME]" at bounding box center [368, 34] width 193 height 18
type input "[PERSON_NAME]"
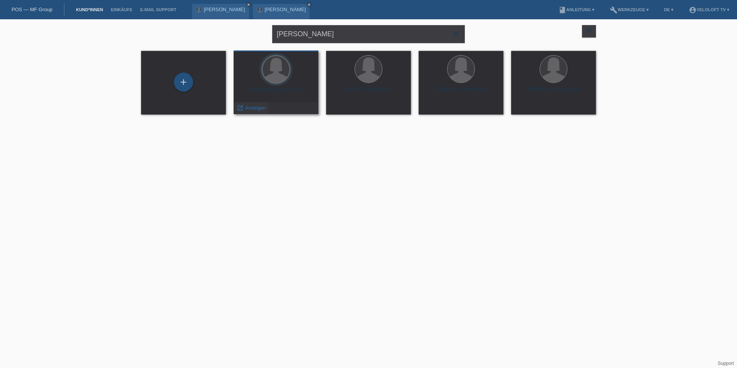
click at [249, 107] on span "Anzeigen" at bounding box center [255, 108] width 21 height 6
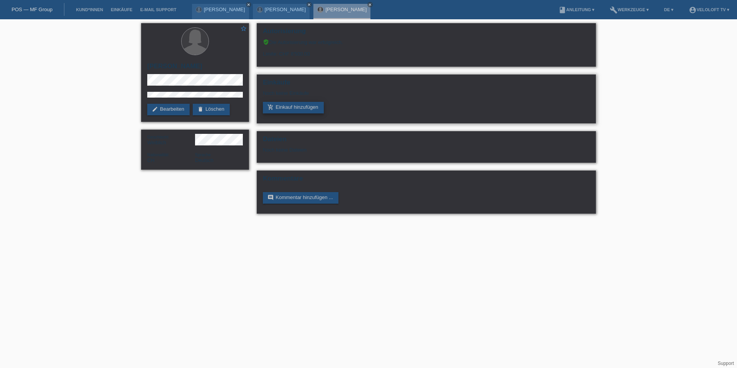
click at [294, 112] on link "add_shopping_cart Einkauf hinzufügen" at bounding box center [293, 108] width 61 height 12
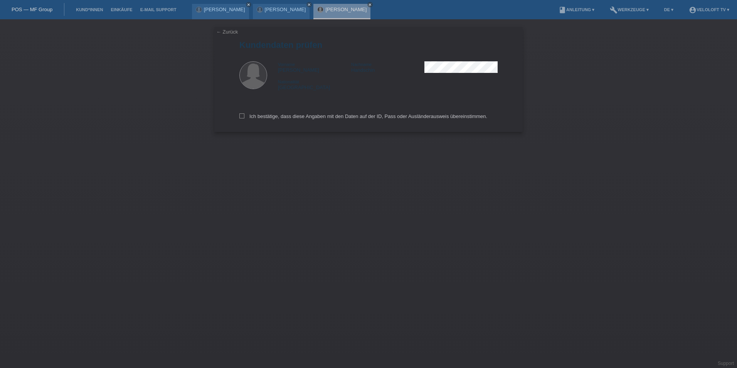
click at [246, 113] on div "Ich bestätige, dass diese Angaben mit den Daten auf der ID, Pass oder Ausländer…" at bounding box center [368, 115] width 258 height 34
click at [244, 114] on icon at bounding box center [241, 115] width 5 height 5
click at [244, 114] on input "Ich bestätige, dass diese Angaben mit den Daten auf der ID, Pass oder Ausländer…" at bounding box center [241, 115] width 5 height 5
checkbox input "true"
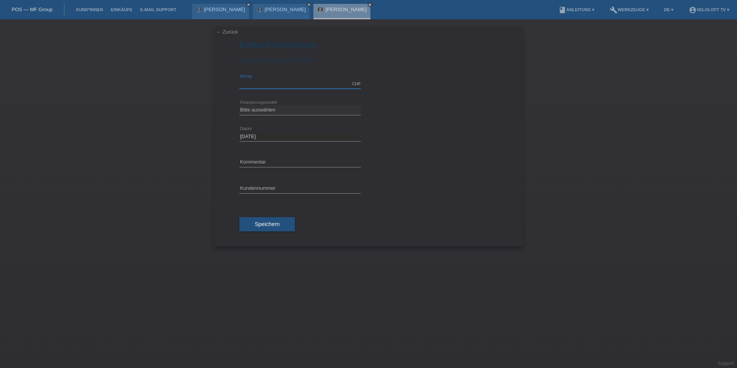
click at [267, 87] on input "text" at bounding box center [299, 84] width 121 height 10
type input "1990.00"
click at [292, 110] on select "Bitte auswählen Fixe Raten Kauf auf Rechnung mit Teilzahlungsoption" at bounding box center [299, 109] width 121 height 9
select select "77"
click at [239, 105] on select "Bitte auswählen Fixe Raten Kauf auf Rechnung mit Teilzahlungsoption" at bounding box center [299, 109] width 121 height 9
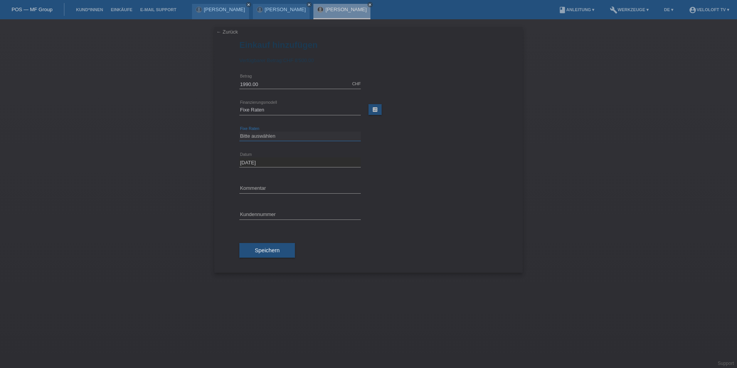
click at [270, 134] on select "Bitte auswählen 4 Raten 5 Raten 6 Raten 7 Raten 8 Raten 9 Raten 10 Raten 11 Rat…" at bounding box center [299, 135] width 121 height 9
select select "172"
click at [239, 131] on select "Bitte auswählen 4 Raten 5 Raten 6 Raten 7 Raten 8 Raten 9 Raten 10 Raten 11 Rat…" at bounding box center [299, 135] width 121 height 9
drag, startPoint x: 255, startPoint y: 185, endPoint x: 256, endPoint y: 190, distance: 4.3
click at [255, 185] on input "text" at bounding box center [299, 188] width 121 height 10
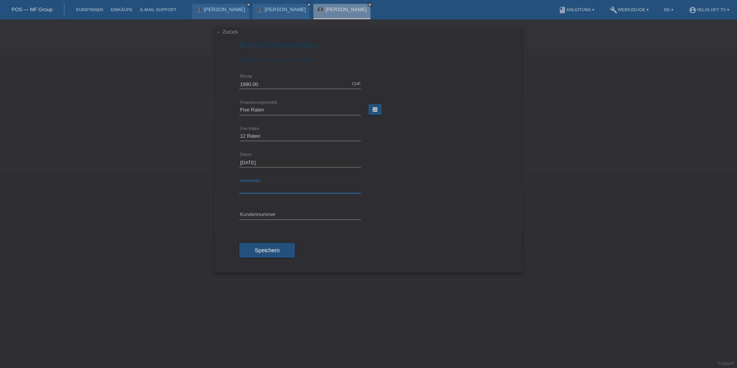
type input "Veloloft TV"
click at [276, 219] on div "error Kundennummer" at bounding box center [299, 215] width 121 height 10
paste input "C164645"
type input "C164645"
click at [273, 247] on span "Speichern" at bounding box center [267, 250] width 25 height 6
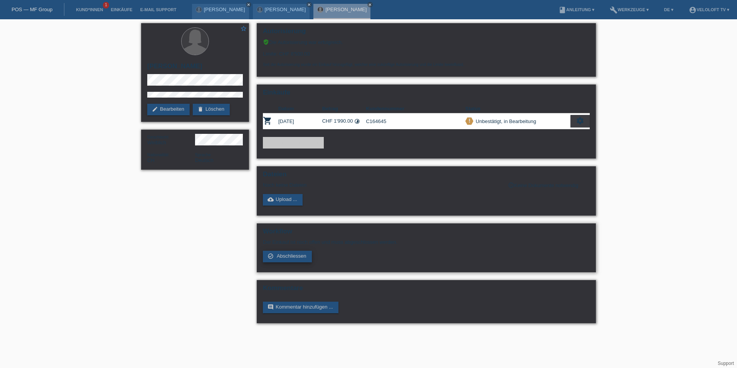
click at [288, 257] on span "Abschliessen" at bounding box center [292, 256] width 30 height 6
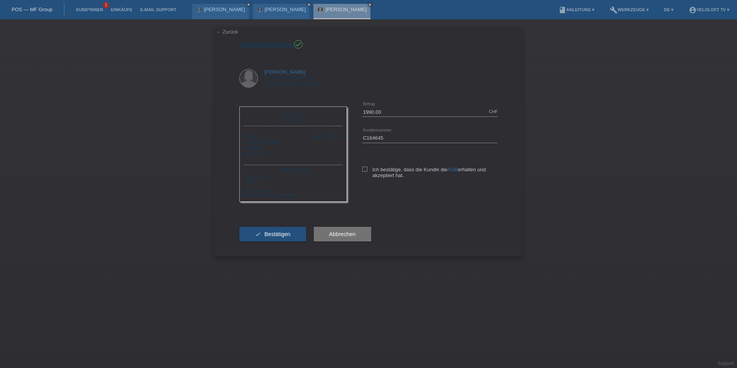
click at [362, 174] on div "1990.00 CHF error Betrag C164645 error AGB" at bounding box center [422, 146] width 151 height 94
click at [365, 169] on icon at bounding box center [364, 168] width 5 height 5
click at [365, 169] on input "Ich bestätige, dass die Kundin die AGB erhalten und akzeptiert hat." at bounding box center [364, 168] width 5 height 5
checkbox input "true"
click at [274, 238] on button "check Bestätigen" at bounding box center [272, 234] width 67 height 15
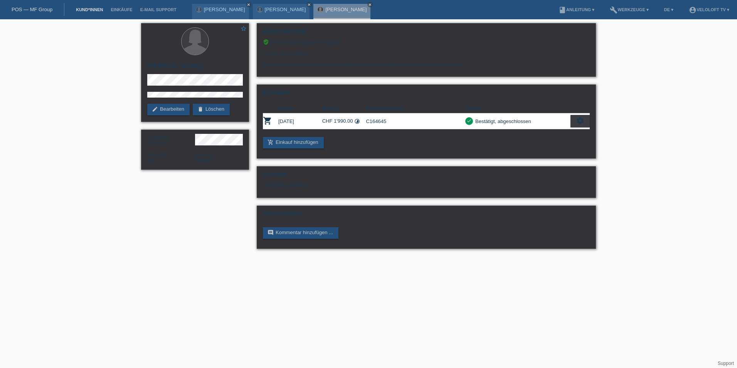
click at [77, 11] on link "Kund*innen" at bounding box center [89, 9] width 35 height 5
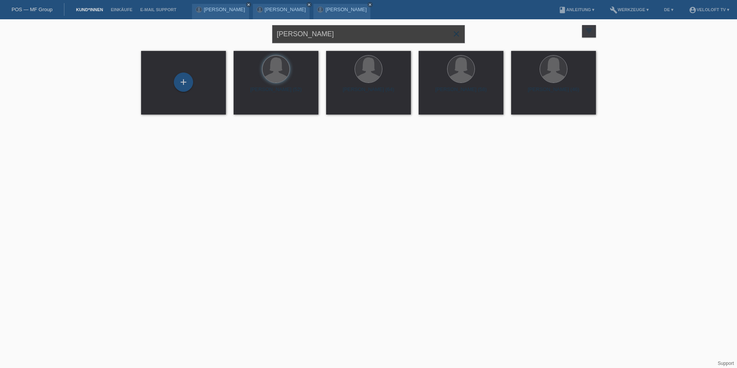
drag, startPoint x: 346, startPoint y: 38, endPoint x: 252, endPoint y: 31, distance: 93.5
click at [252, 31] on div "[PERSON_NAME] close filter_list view_module Alle Kund*innen anzeigen star Marki…" at bounding box center [368, 33] width 462 height 28
paste input "[PERSON_NAME]"
click at [304, 32] on input "[PERSON_NAME]" at bounding box center [368, 34] width 193 height 18
type input "[PERSON_NAME]"
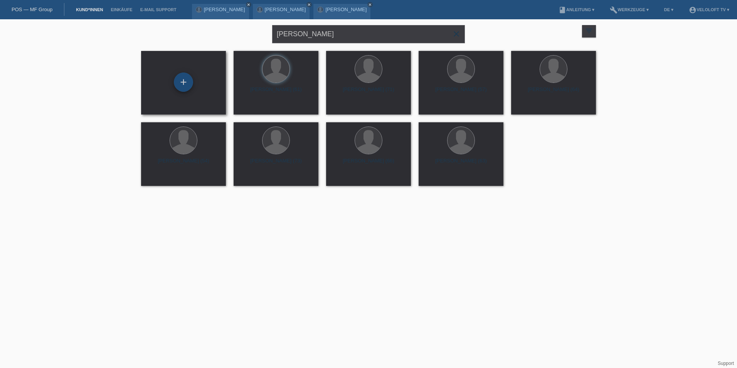
click at [192, 84] on div "+" at bounding box center [183, 81] width 19 height 19
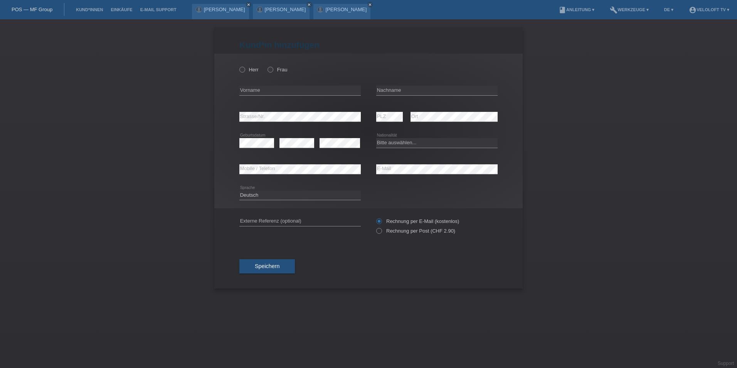
click at [238, 71] on div "Herr Frau error Vorname error" at bounding box center [368, 131] width 308 height 155
click at [238, 66] on icon at bounding box center [238, 66] width 0 height 0
click at [240, 70] on input "Herr" at bounding box center [241, 69] width 5 height 5
radio input "true"
click at [259, 93] on input "text" at bounding box center [299, 91] width 121 height 10
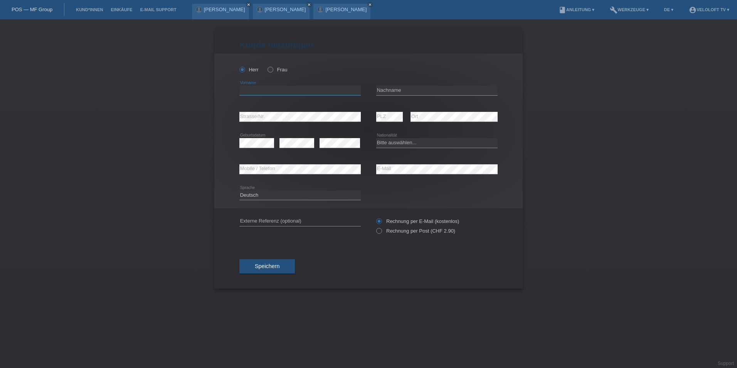
paste input "Heinz"
type input "Heinz"
click at [404, 89] on input "text" at bounding box center [436, 91] width 121 height 10
paste input "Steiner"
type input "Steiner"
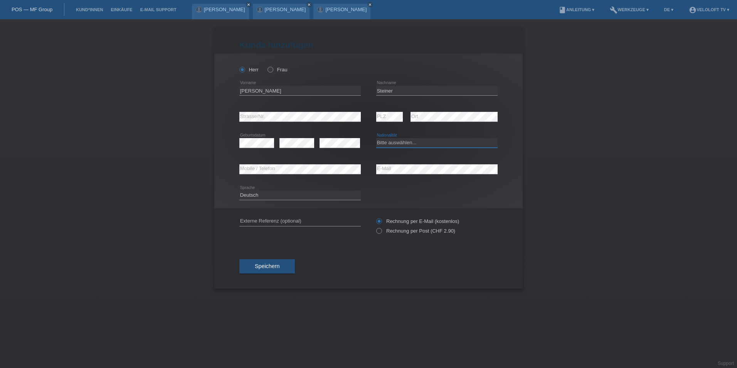
click at [396, 141] on select "Bitte auswählen... Schweiz Deutschland Liechtenstein Österreich ------------ Af…" at bounding box center [436, 142] width 121 height 9
select select "CH"
click at [376, 138] on select "Bitte auswählen... Schweiz Deutschland Liechtenstein Österreich ------------ Af…" at bounding box center [436, 142] width 121 height 9
click at [279, 269] on button "Speichern" at bounding box center [266, 266] width 55 height 15
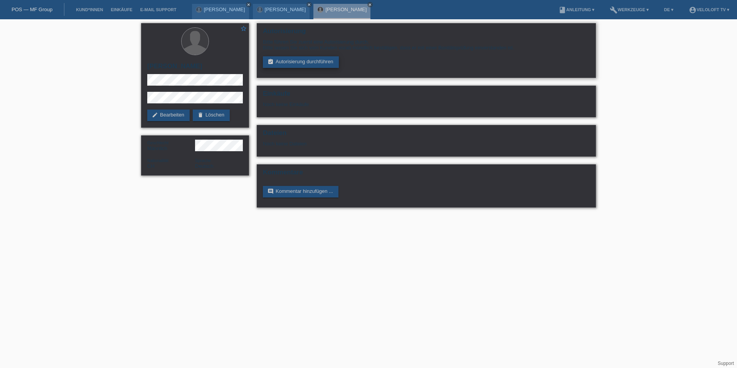
click at [276, 58] on link "assignment_turned_in Autorisierung durchführen" at bounding box center [301, 62] width 76 height 12
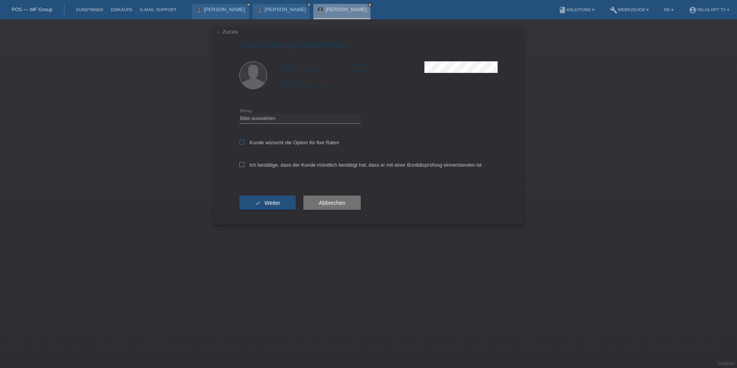
click at [241, 141] on icon at bounding box center [241, 141] width 5 height 5
click at [241, 141] on input "Kunde wünscht die Option für fixe Raten" at bounding box center [241, 141] width 5 height 5
checkbox input "true"
click at [242, 161] on div "Ich bestätige, dass der Kunde mündlich bestätigt hat, dass er mit einer Bonität…" at bounding box center [368, 167] width 258 height 26
click at [244, 162] on label "Ich bestätige, dass der Kunde mündlich bestätigt hat, dass er mit einer Bonität…" at bounding box center [361, 165] width 244 height 6
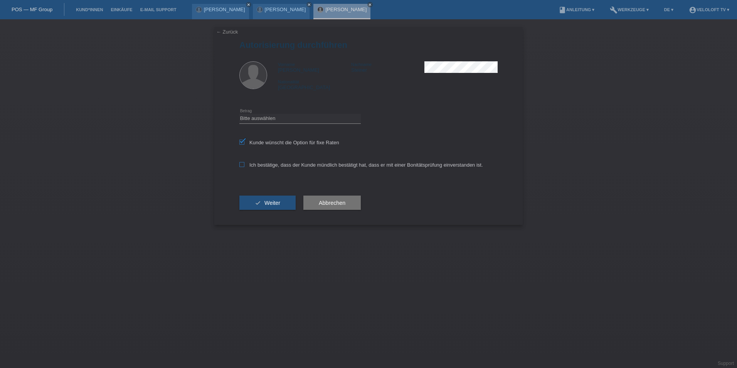
click at [244, 162] on input "Ich bestätige, dass der Kunde mündlich bestätigt hat, dass er mit einer Bonität…" at bounding box center [241, 164] width 5 height 5
checkbox input "true"
click at [257, 116] on select "Bitte auswählen CHF 1.00 - CHF 499.00 CHF 500.00 - CHF 1'999.00 CHF 2'000.00 - …" at bounding box center [299, 118] width 121 height 9
select select "3"
click at [239, 114] on select "Bitte auswählen CHF 1.00 - CHF 499.00 CHF 500.00 - CHF 1'999.00 CHF 2'000.00 - …" at bounding box center [299, 118] width 121 height 9
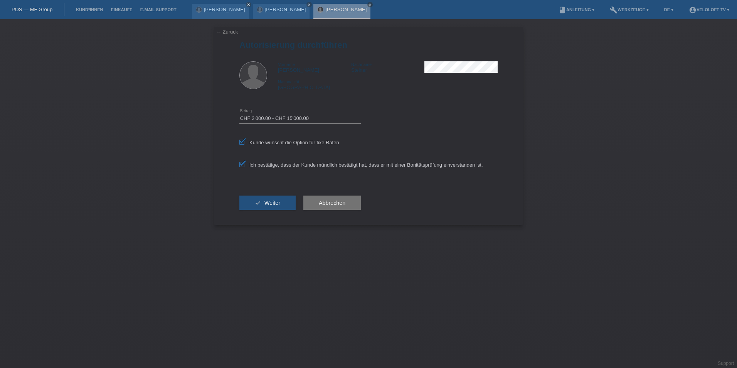
click at [272, 200] on span "Weiter" at bounding box center [272, 203] width 16 height 6
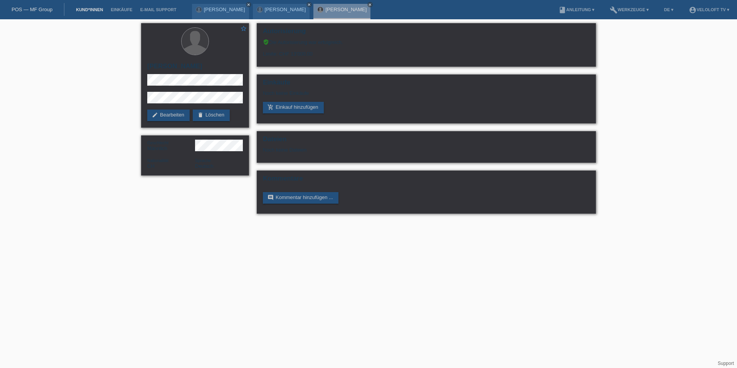
click at [81, 8] on link "Kund*innen" at bounding box center [89, 9] width 35 height 5
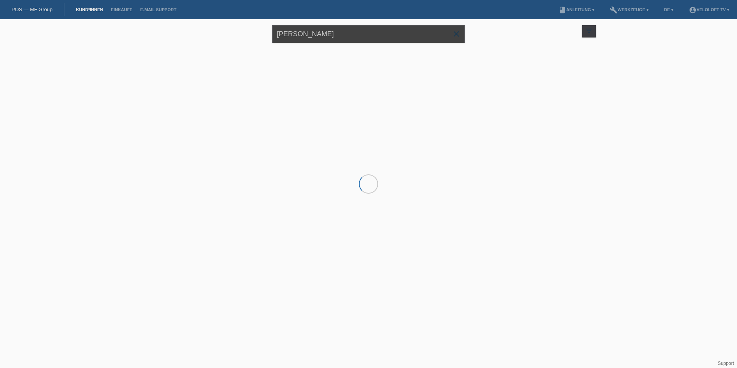
click at [316, 38] on input "[PERSON_NAME]" at bounding box center [368, 34] width 193 height 18
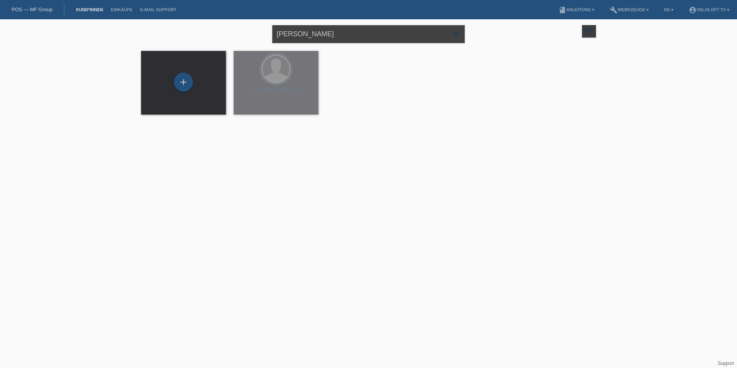
click at [316, 38] on input "[PERSON_NAME]" at bounding box center [368, 34] width 193 height 18
paste input "[PERSON_NAME]"
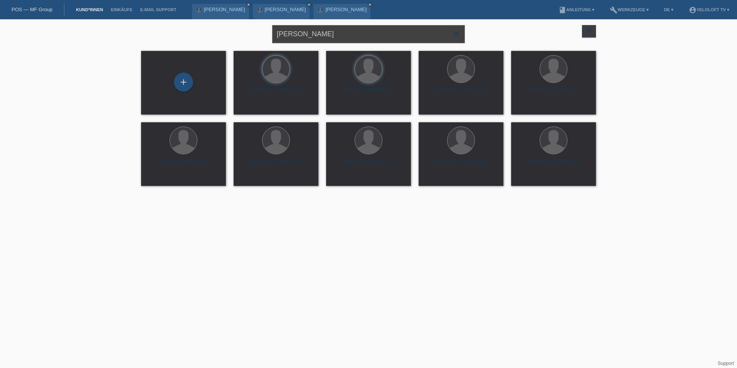
type input "Reto Ballat"
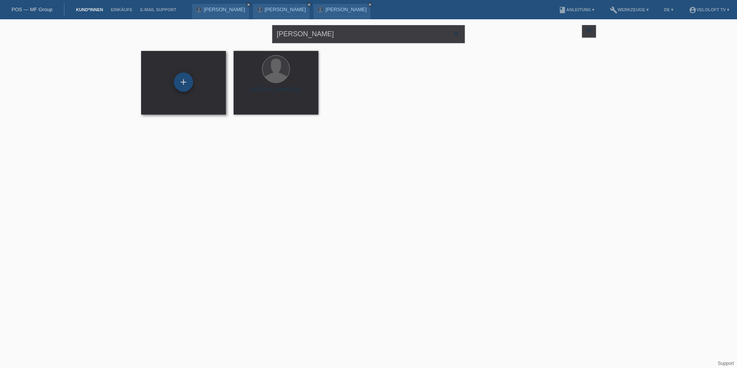
click at [182, 77] on div "+" at bounding box center [183, 81] width 19 height 19
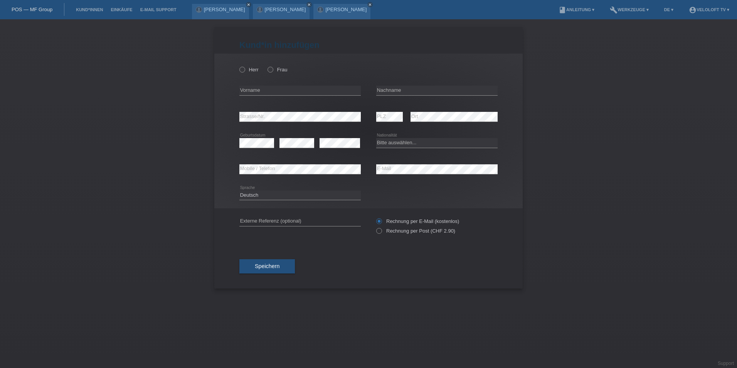
drag, startPoint x: 239, startPoint y: 68, endPoint x: 265, endPoint y: 91, distance: 34.1
click at [238, 66] on icon at bounding box center [238, 66] width 0 height 0
click at [242, 69] on input "Herr" at bounding box center [241, 69] width 5 height 5
radio input "true"
click at [266, 92] on input "text" at bounding box center [299, 91] width 121 height 10
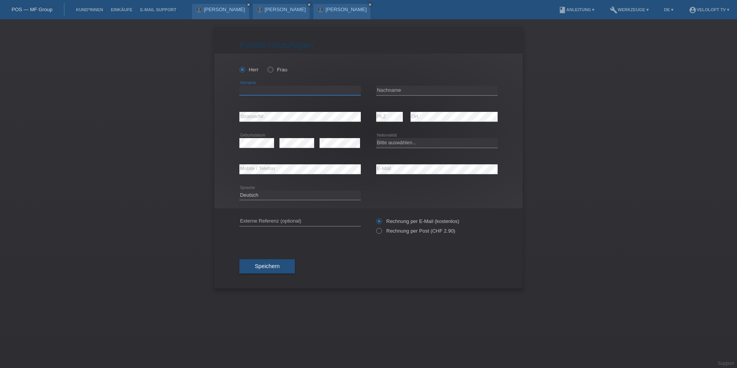
paste input "[PERSON_NAME]"
click at [270, 91] on input "Reto Ballat" at bounding box center [299, 91] width 121 height 10
type input "Reto Ballat"
drag, startPoint x: 398, startPoint y: 90, endPoint x: 385, endPoint y: 92, distance: 12.6
click at [397, 90] on input "text" at bounding box center [436, 91] width 121 height 10
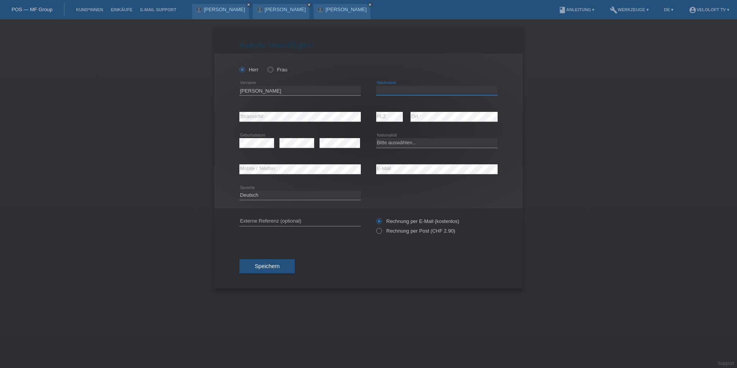
paste input "Ballat"
type input "Ballat"
click at [273, 91] on input "Reto Ballat" at bounding box center [299, 91] width 121 height 10
type input "Reto"
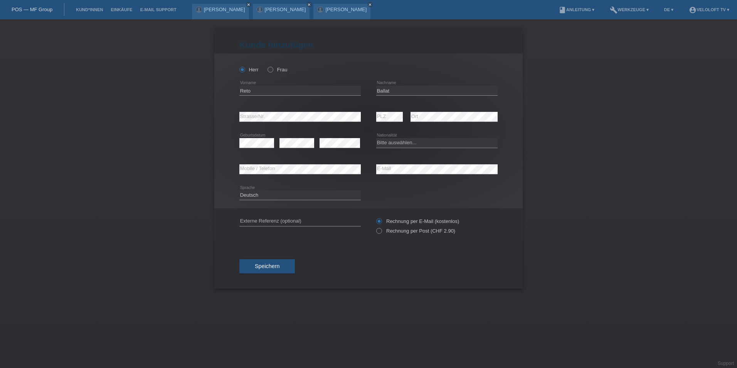
drag, startPoint x: 400, startPoint y: 135, endPoint x: 399, endPoint y: 139, distance: 4.0
click at [400, 136] on div "Bitte auswählen... Schweiz Deutschland Liechtenstein Österreich ------------ Af…" at bounding box center [436, 143] width 121 height 26
click at [398, 148] on div "Bitte auswählen... Schweiz Deutschland Liechtenstein Österreich ------------ Af…" at bounding box center [436, 143] width 121 height 26
click at [397, 146] on div "Bitte auswählen... Schweiz Deutschland Liechtenstein Österreich ------------ Af…" at bounding box center [436, 143] width 121 height 10
click at [397, 144] on select "Bitte auswählen... Schweiz Deutschland Liechtenstein Österreich ------------ Af…" at bounding box center [436, 142] width 121 height 9
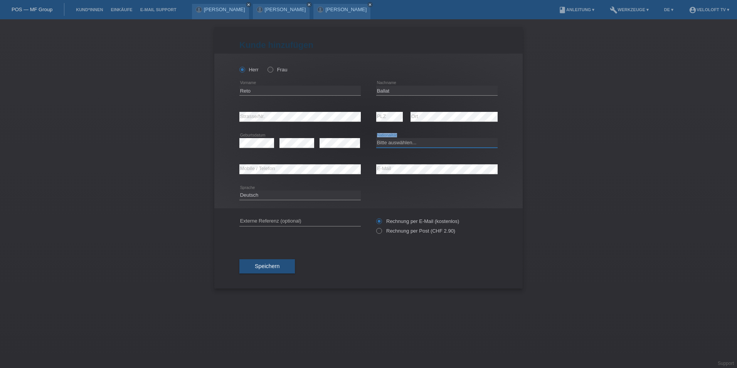
select select "CH"
click at [376, 138] on select "Bitte auswählen... Schweiz Deutschland Liechtenstein Österreich ------------ Af…" at bounding box center [436, 142] width 121 height 9
click at [258, 131] on div "error Geburtsdatum" at bounding box center [256, 143] width 35 height 26
click at [277, 267] on span "Speichern" at bounding box center [267, 266] width 25 height 6
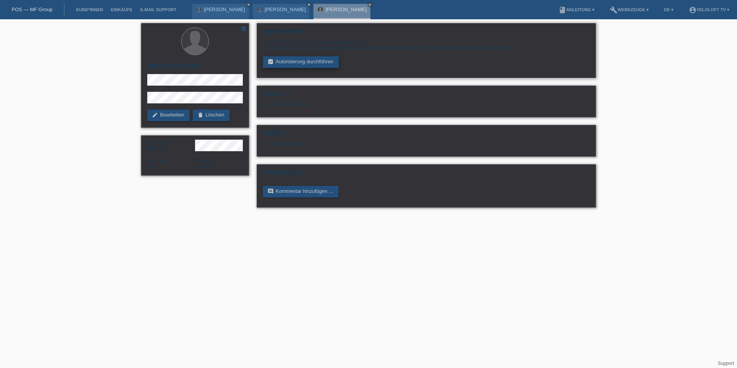
click at [299, 59] on link "assignment_turned_in Autorisierung durchführen" at bounding box center [301, 62] width 76 height 12
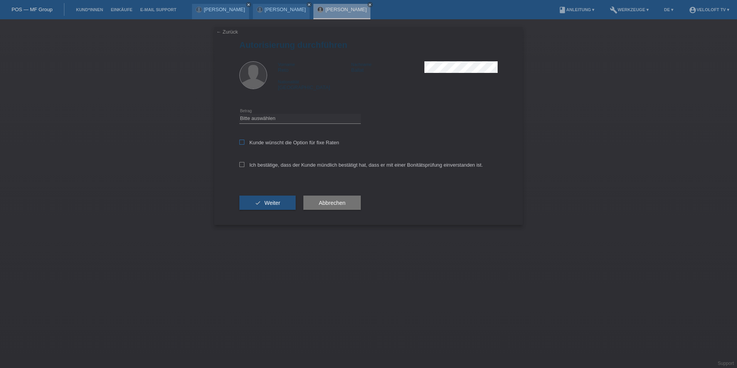
click at [244, 141] on label "Kunde wünscht die Option für fixe Raten" at bounding box center [289, 142] width 100 height 6
click at [244, 141] on input "Kunde wünscht die Option für fixe Raten" at bounding box center [241, 141] width 5 height 5
checkbox input "true"
click at [238, 168] on div "← Zurück Autorisierung durchführen Vorname Reto Nachname Ballat Nationalität Sc…" at bounding box center [368, 126] width 308 height 198
click at [245, 164] on label "Ich bestätige, dass der Kunde mündlich bestätigt hat, dass er mit einer Bonität…" at bounding box center [361, 165] width 244 height 6
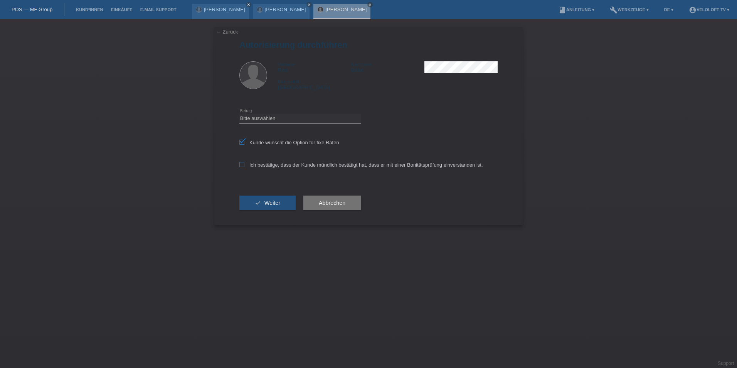
click at [244, 164] on input "Ich bestätige, dass der Kunde mündlich bestätigt hat, dass er mit einer Bonität…" at bounding box center [241, 164] width 5 height 5
checkbox input "true"
drag, startPoint x: 255, startPoint y: 115, endPoint x: 259, endPoint y: 124, distance: 9.8
click at [255, 115] on select "Bitte auswählen CHF 1.00 - CHF 499.00 CHF 500.00 - CHF 1'999.00 CHF 2'000.00 - …" at bounding box center [299, 118] width 121 height 9
select select "3"
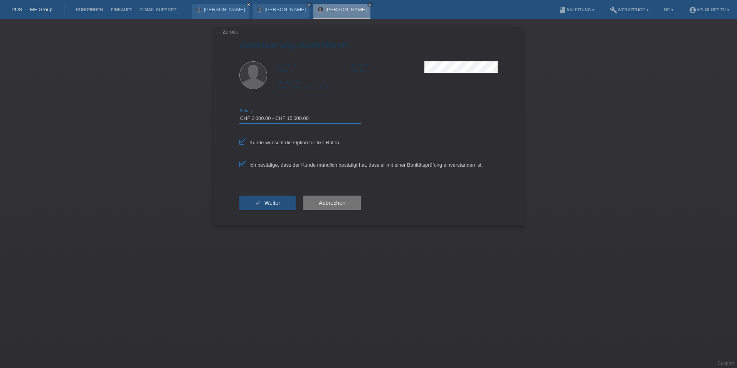
click at [239, 114] on select "Bitte auswählen CHF 1.00 - CHF 499.00 CHF 500.00 - CHF 1'999.00 CHF 2'000.00 - …" at bounding box center [299, 118] width 121 height 9
click at [270, 208] on button "check Weiter" at bounding box center [267, 202] width 56 height 15
